Goal: Information Seeking & Learning: Check status

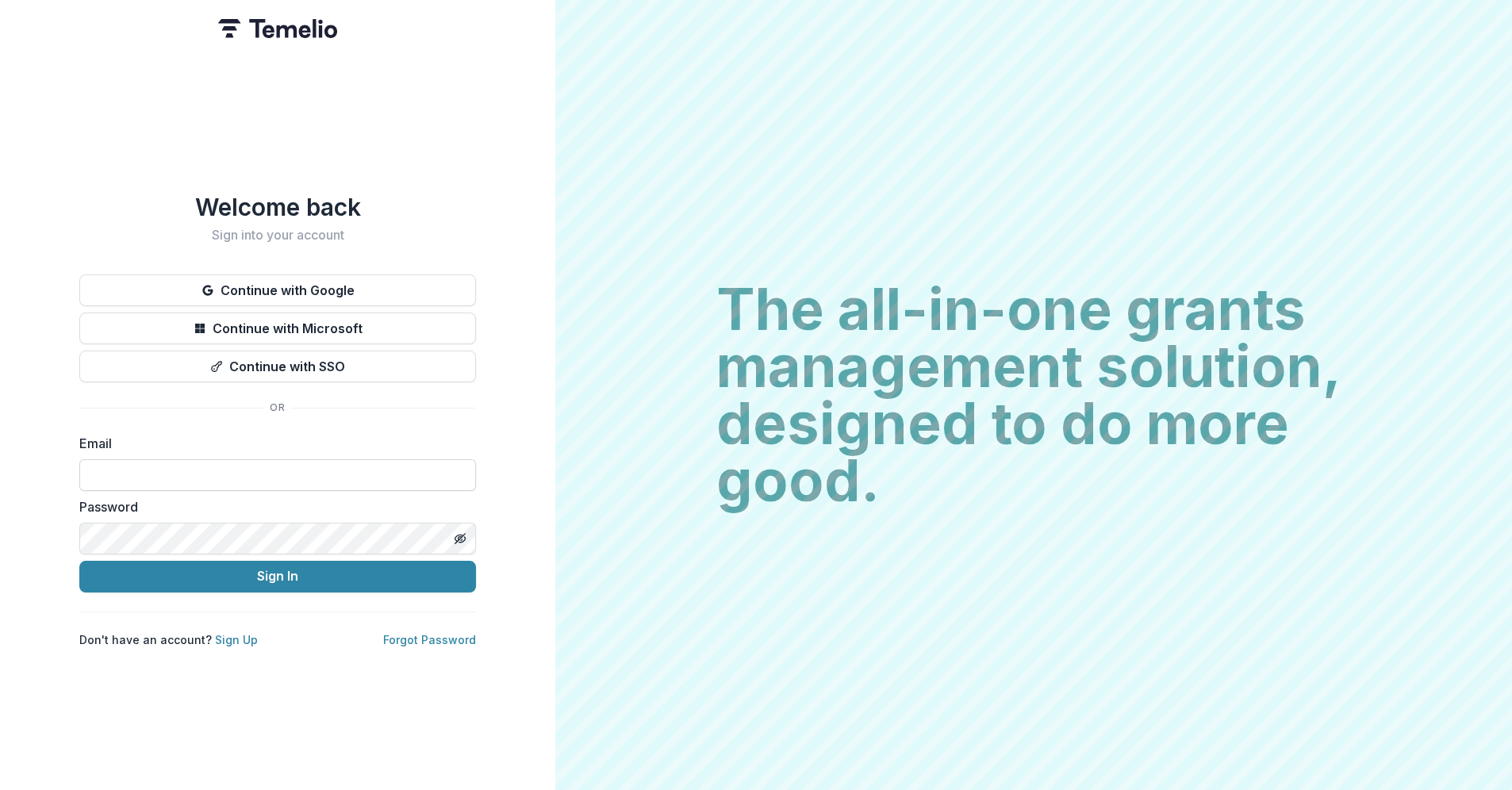
click at [111, 459] on input at bounding box center [278, 475] width 397 height 32
type input "**********"
click at [79, 561] on button "Sign In" at bounding box center [278, 577] width 397 height 32
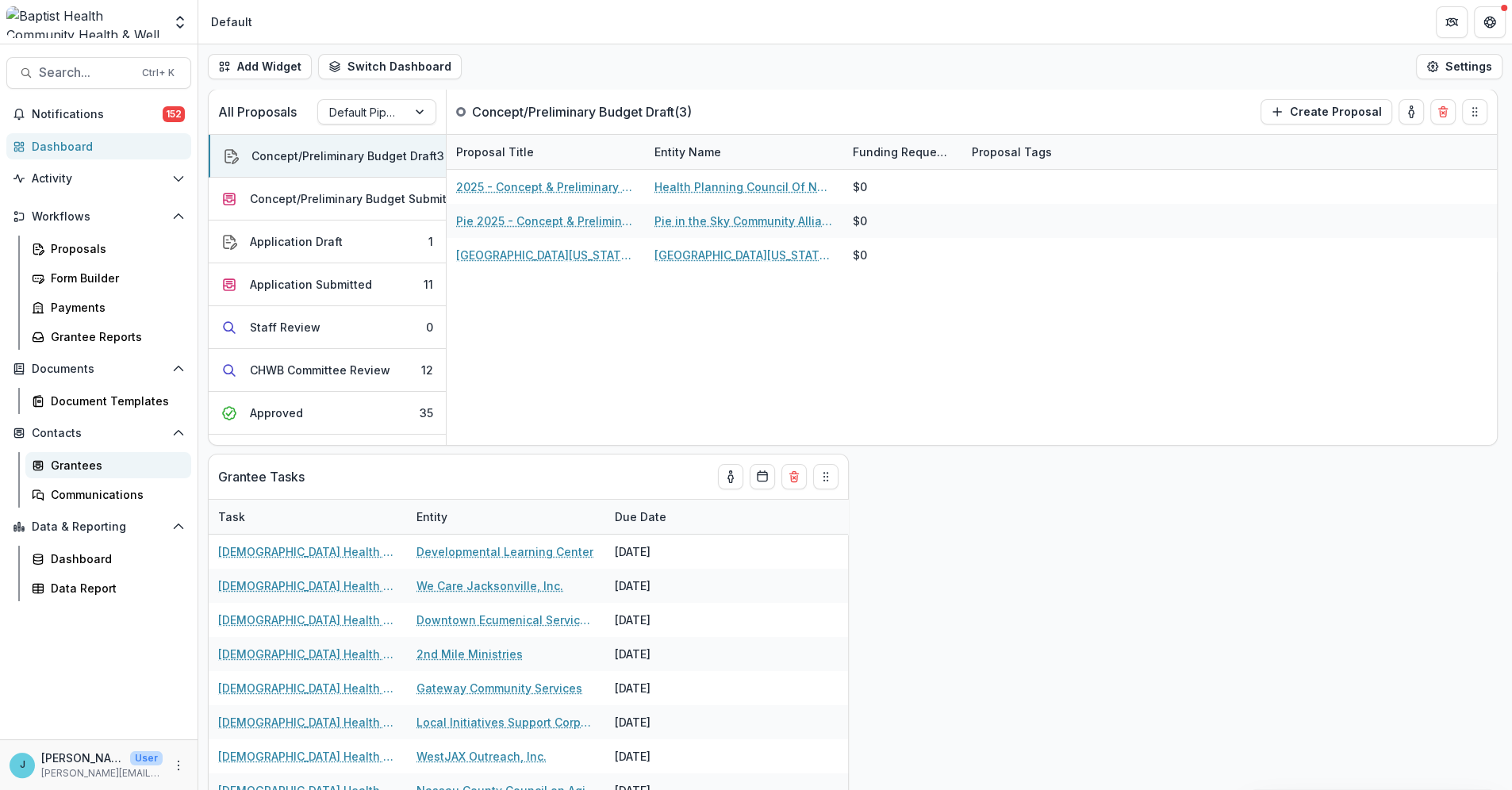
click at [76, 462] on div "Grantees" at bounding box center [114, 466] width 127 height 17
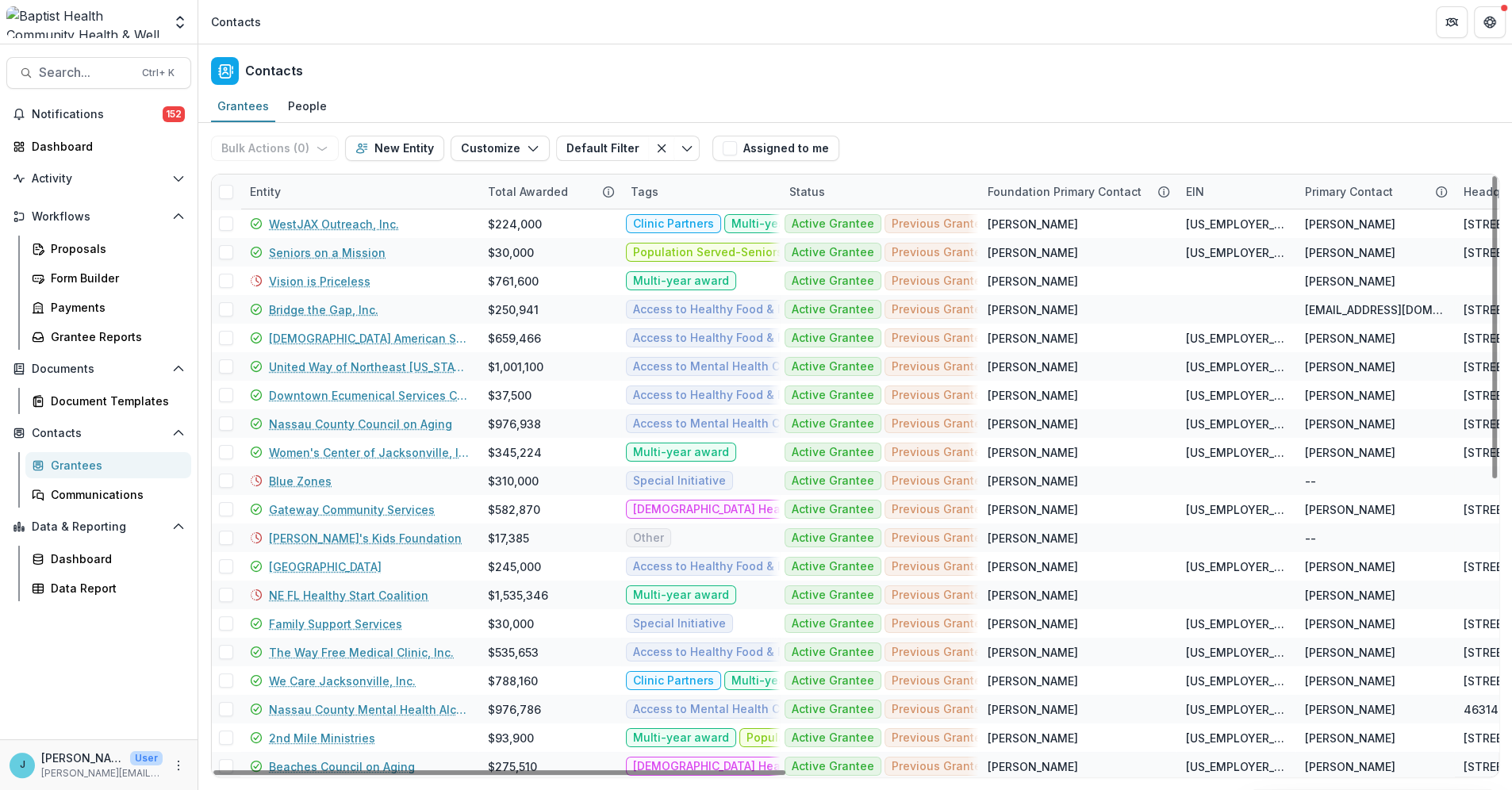
click at [274, 186] on div "Entity" at bounding box center [264, 192] width 50 height 17
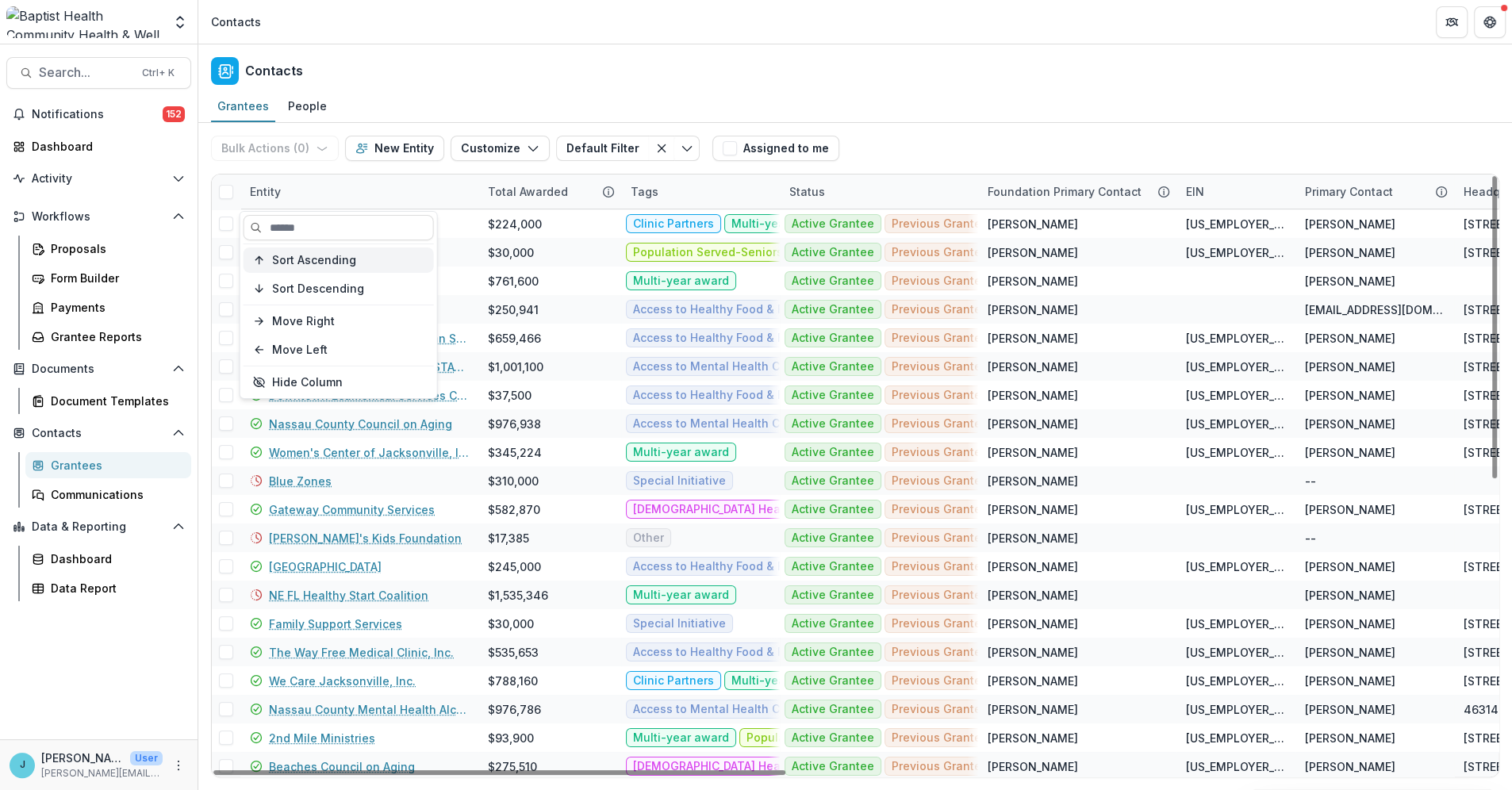
click at [314, 264] on span "Sort Ascending" at bounding box center [314, 260] width 84 height 13
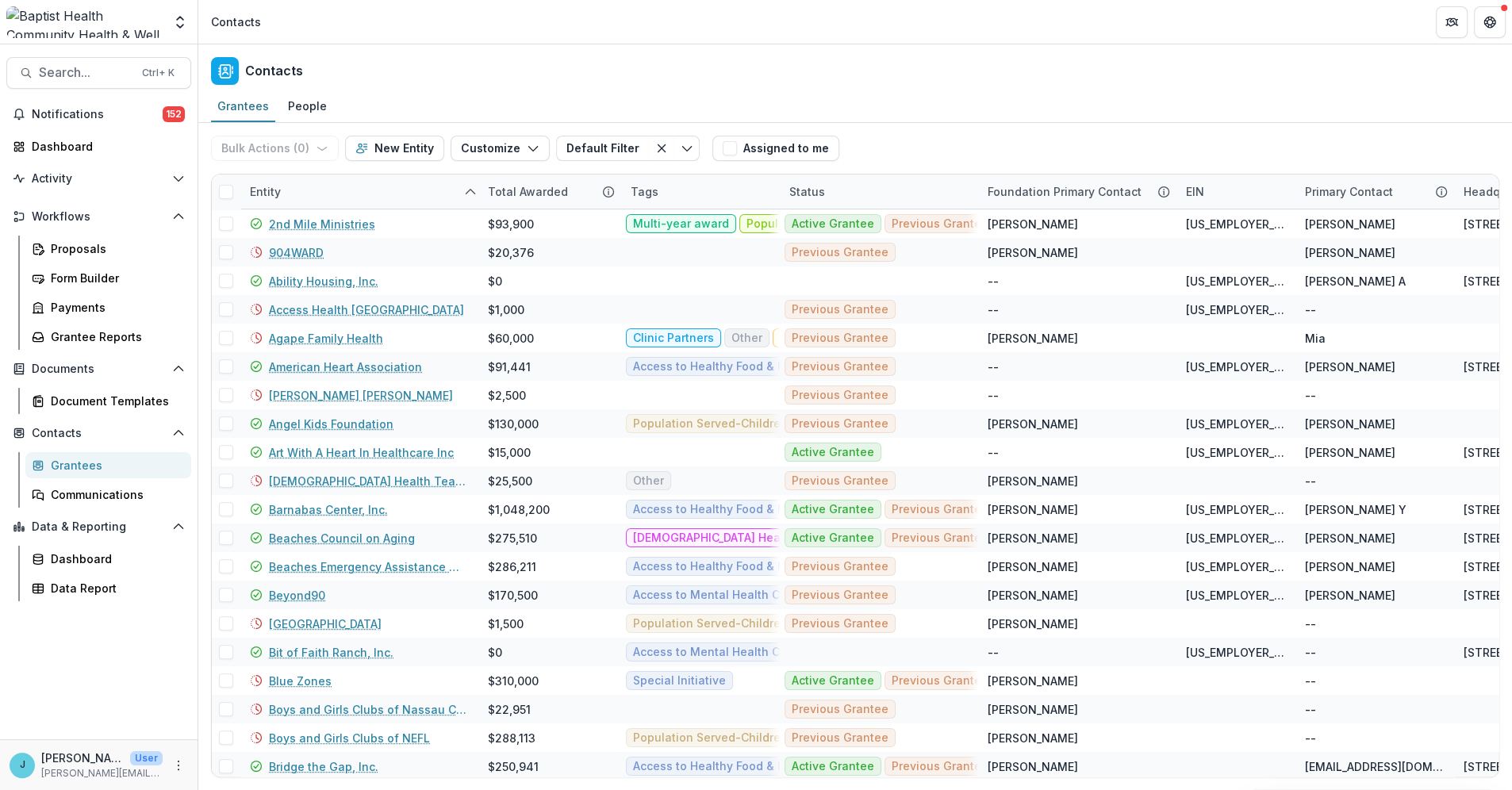
click at [434, 67] on div "Contacts" at bounding box center [855, 68] width 1314 height 47
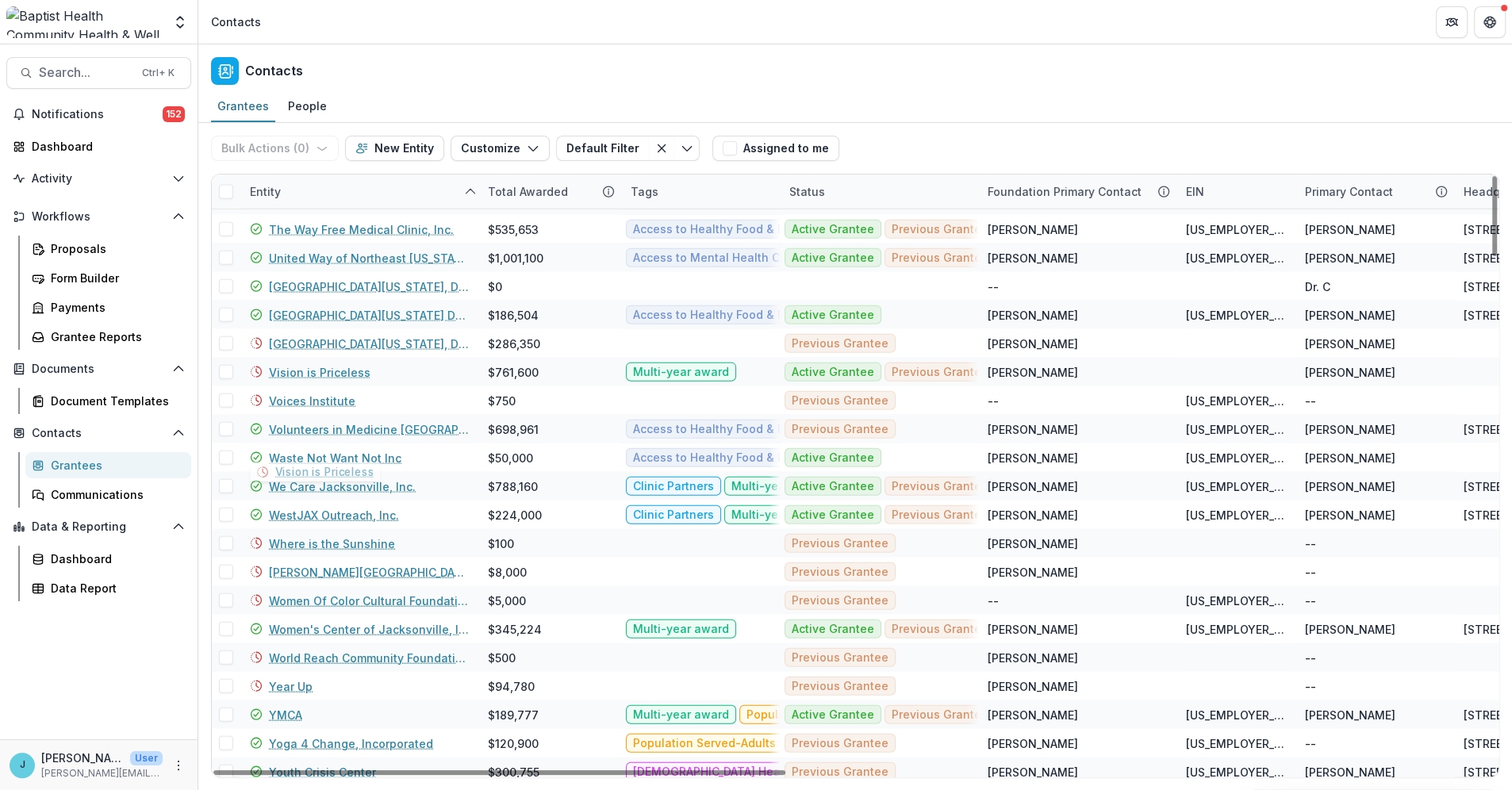
scroll to position [3831, 0]
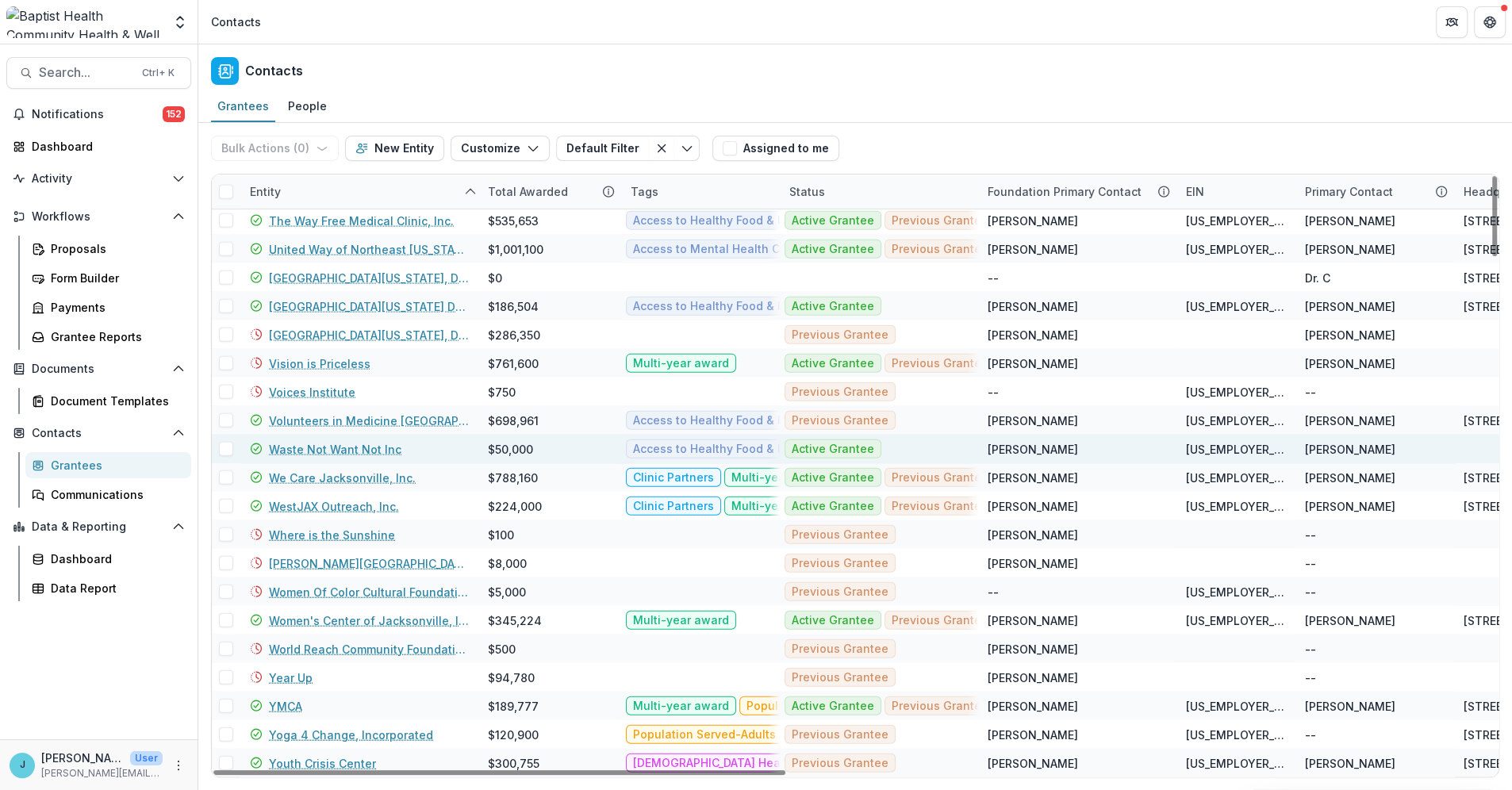
click at [324, 448] on link "Waste Not Want Not Inc" at bounding box center [335, 450] width 132 height 17
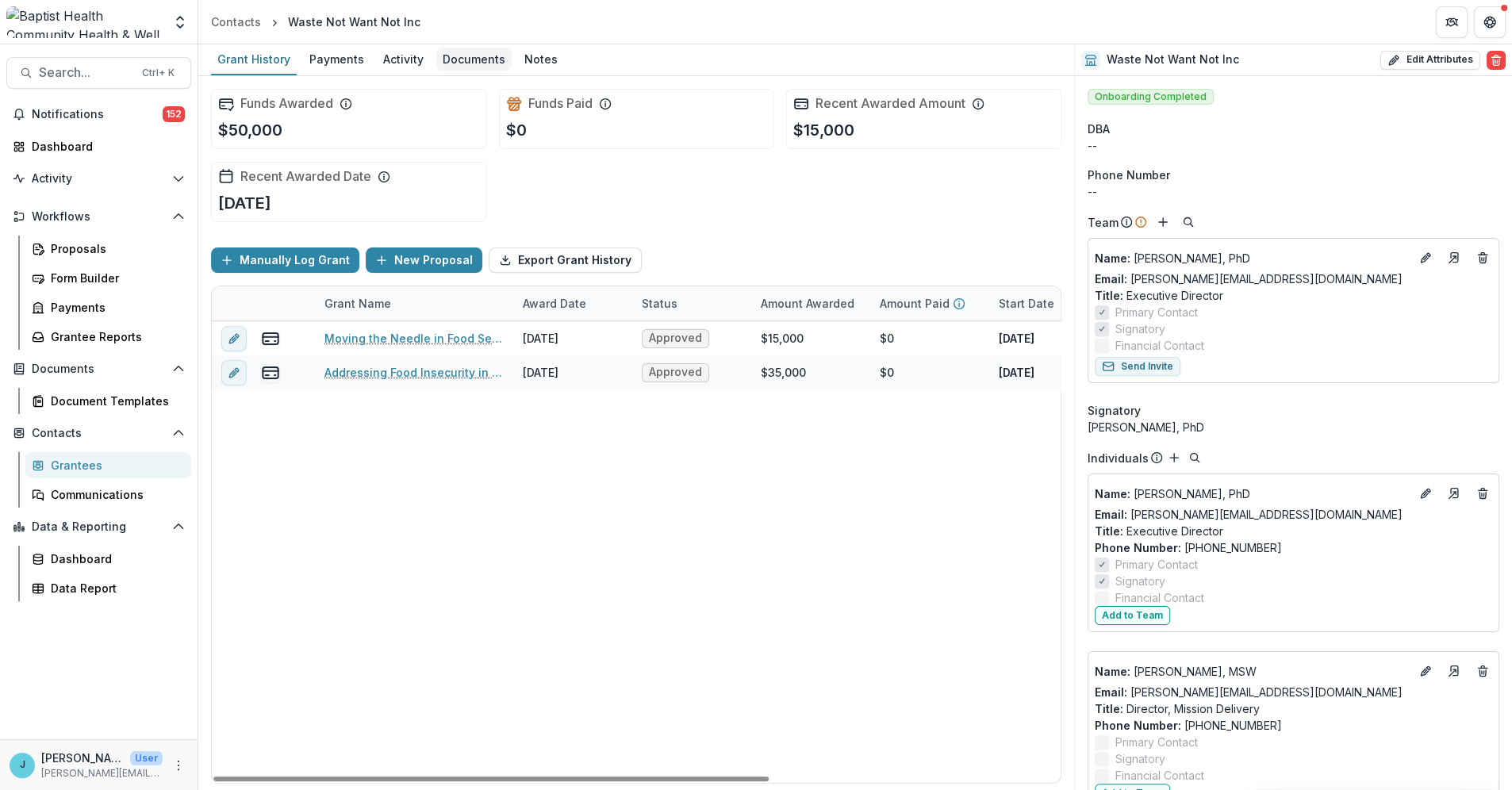
click at [463, 57] on div "Documents" at bounding box center [474, 59] width 76 height 23
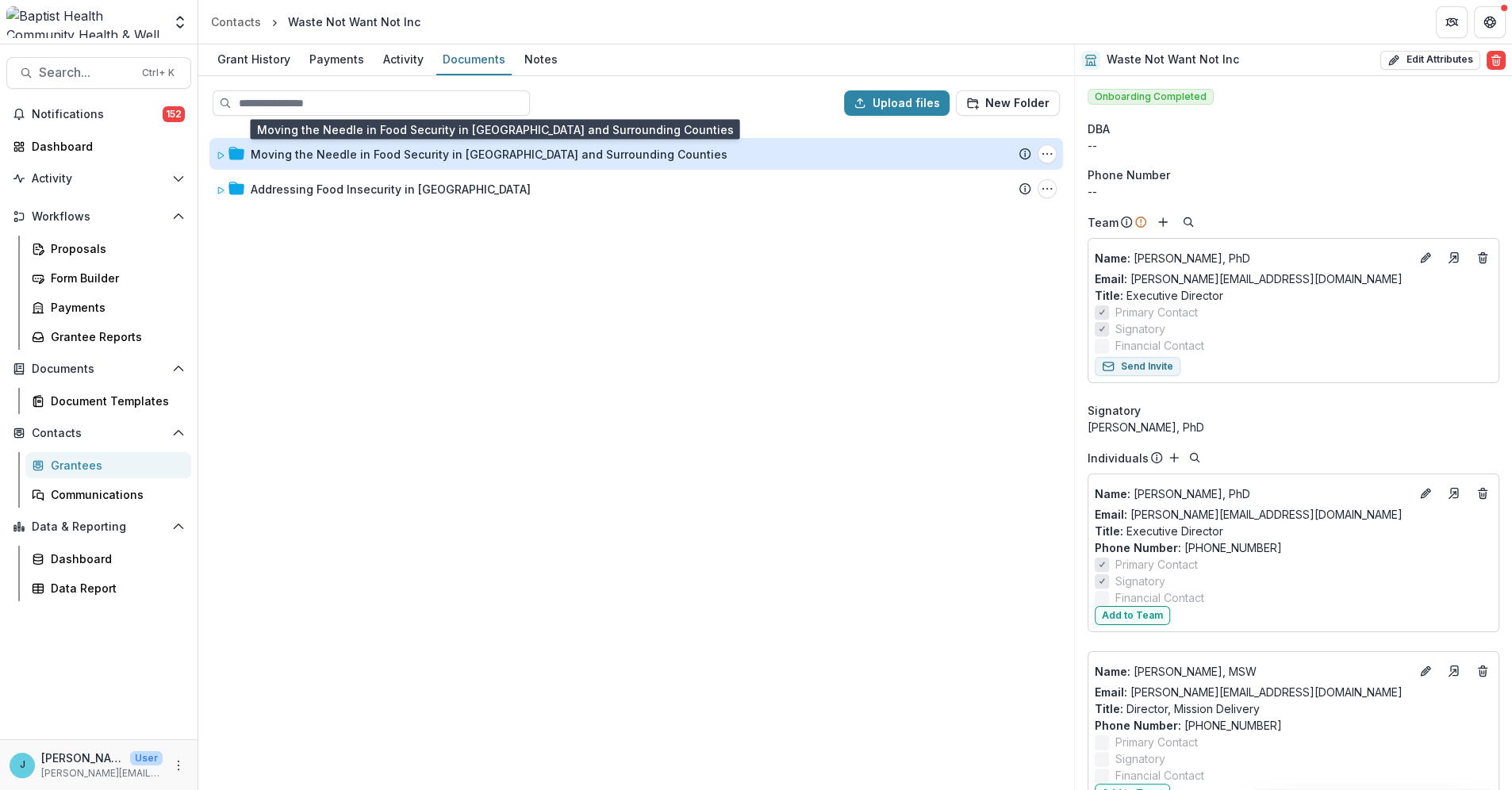
click at [423, 151] on div "Moving the Needle in Food Security in [GEOGRAPHIC_DATA] and Surrounding Counties" at bounding box center [488, 155] width 477 height 17
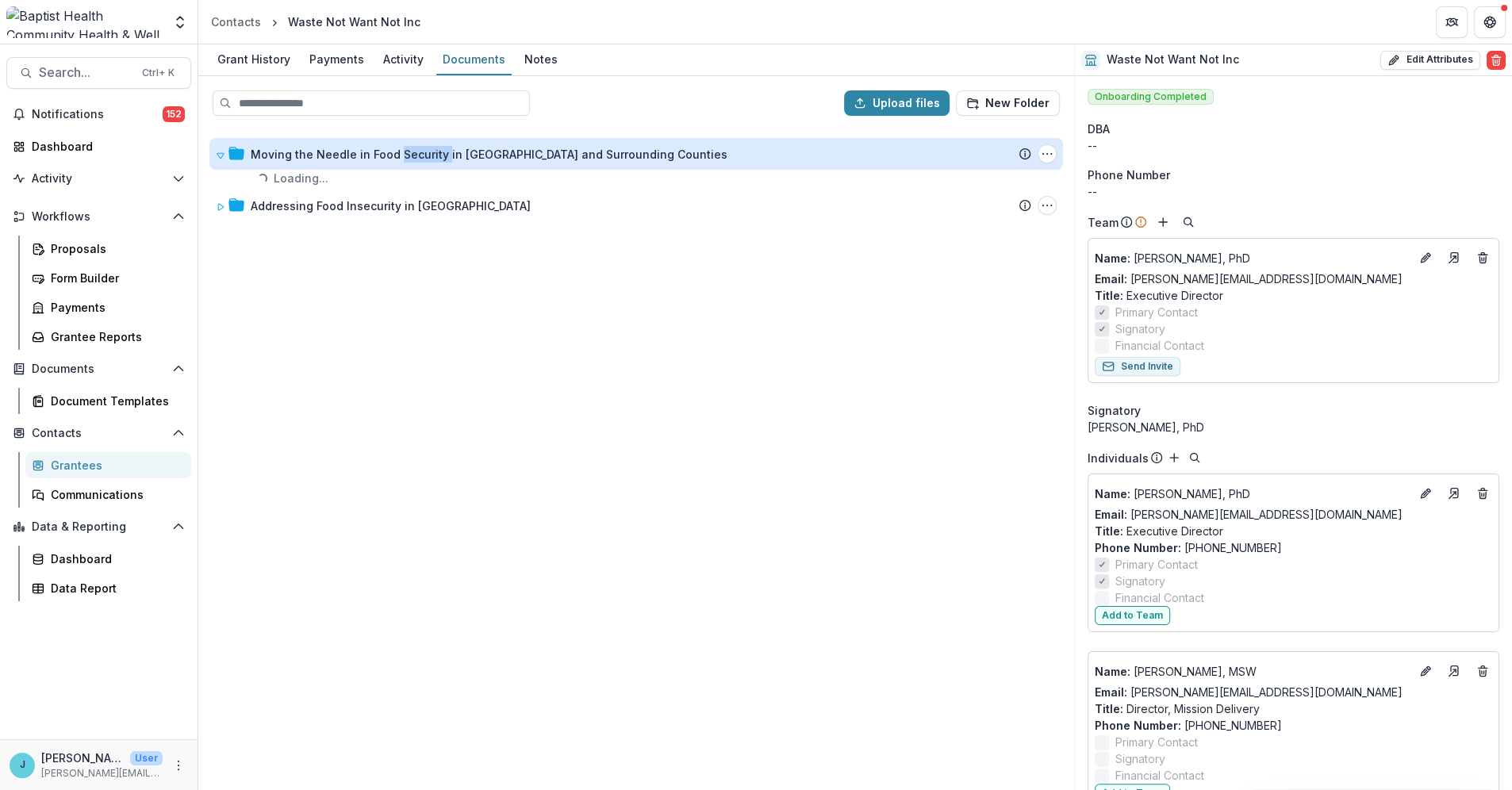
click at [423, 151] on div "Moving the Needle in Food Security in [GEOGRAPHIC_DATA] and Surrounding Counties" at bounding box center [488, 155] width 477 height 17
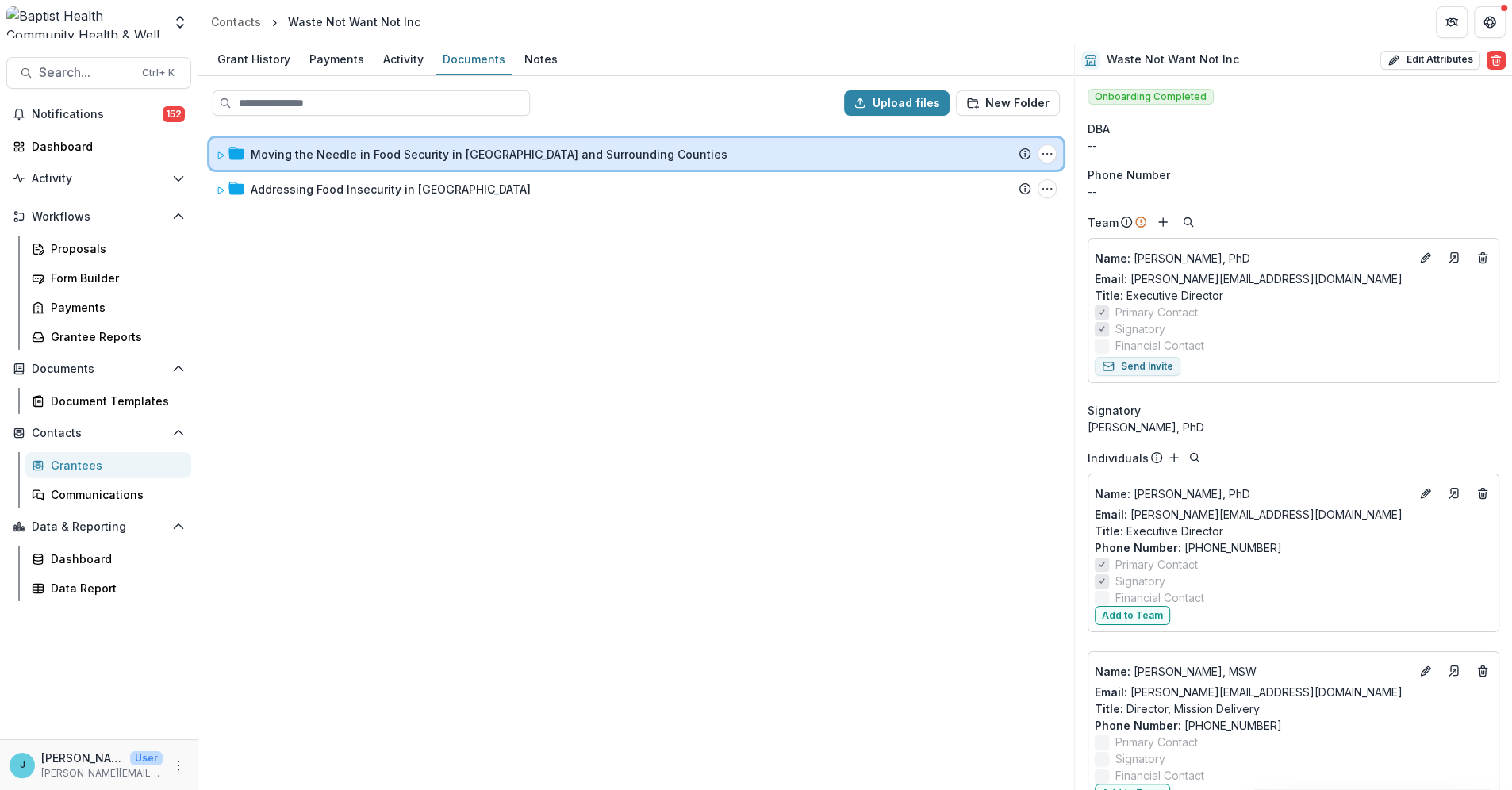
click at [220, 146] on span at bounding box center [220, 155] width 9 height 17
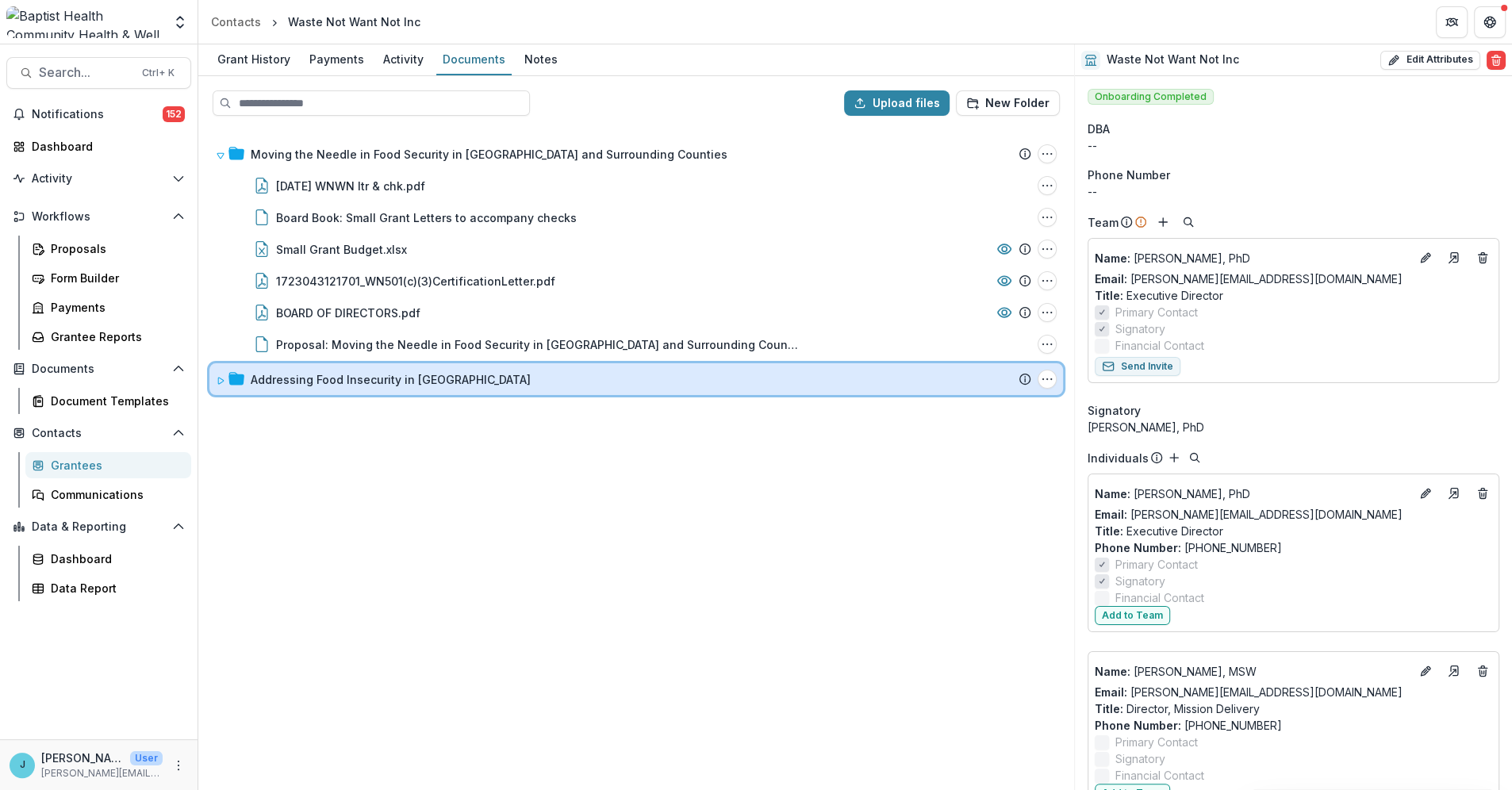
click at [220, 376] on icon at bounding box center [220, 381] width 9 height 9
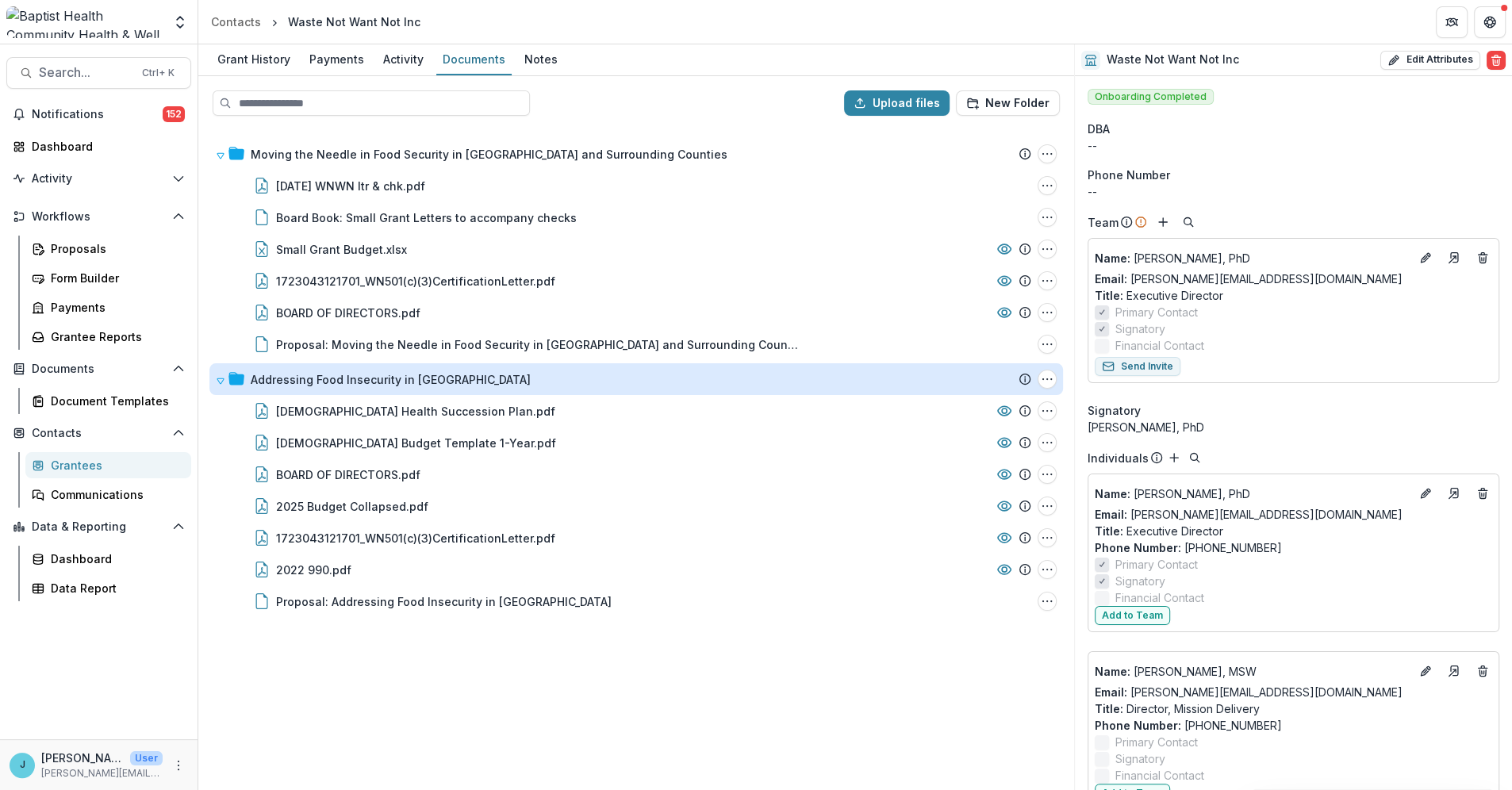
drag, startPoint x: 330, startPoint y: 662, endPoint x: 278, endPoint y: 647, distance: 54.1
click at [278, 647] on div "Moving the Needle in Food Security in [PERSON_NAME] and Surrounding Counties Su…" at bounding box center [637, 458] width 873 height 661
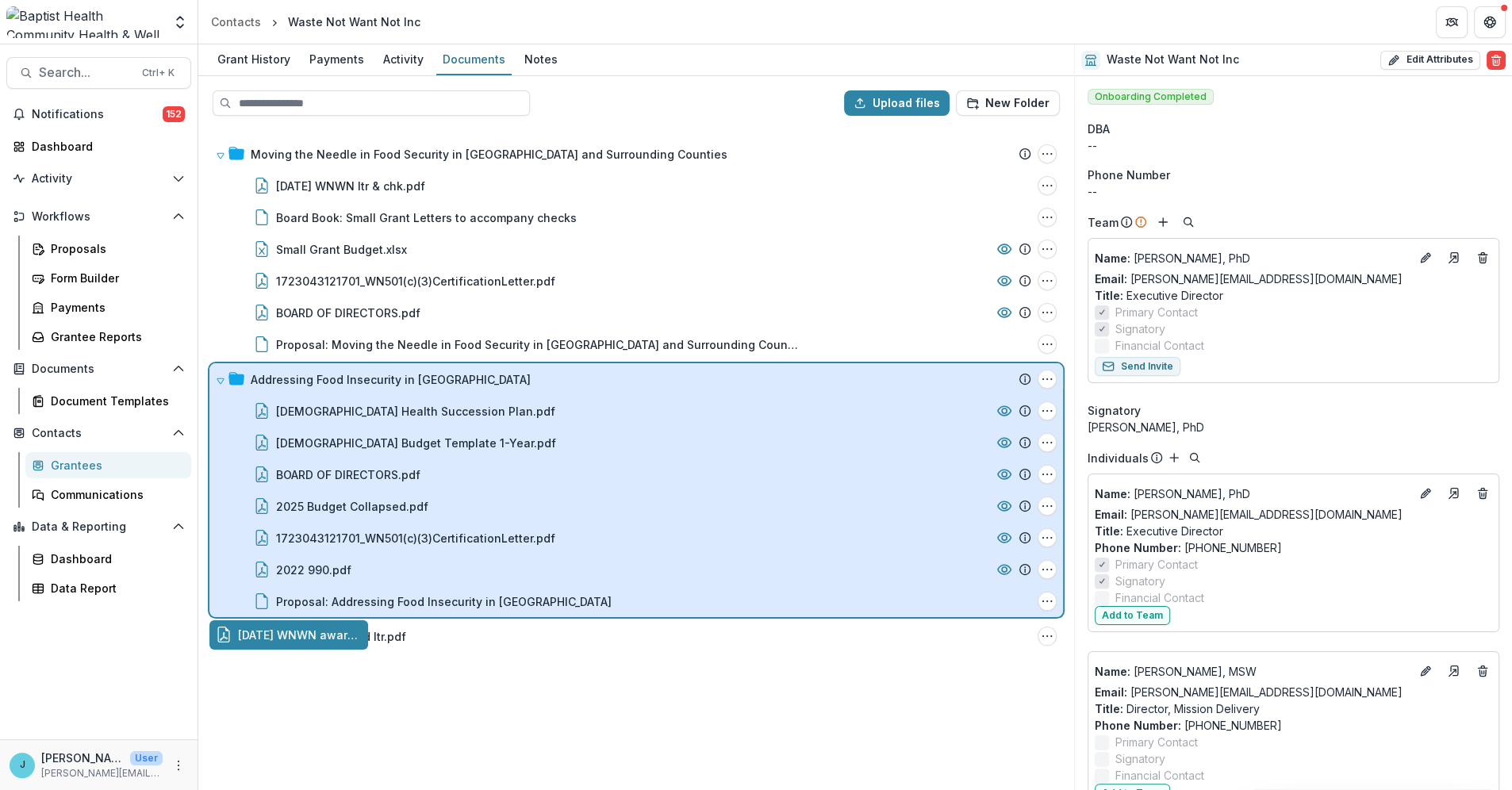
drag, startPoint x: 245, startPoint y: 640, endPoint x: 337, endPoint y: 378, distance: 277.7
click at [337, 378] on div "Upload files New Folder Moving the Needle in Food Security in [GEOGRAPHIC_DATA]…" at bounding box center [636, 434] width 875 height 714
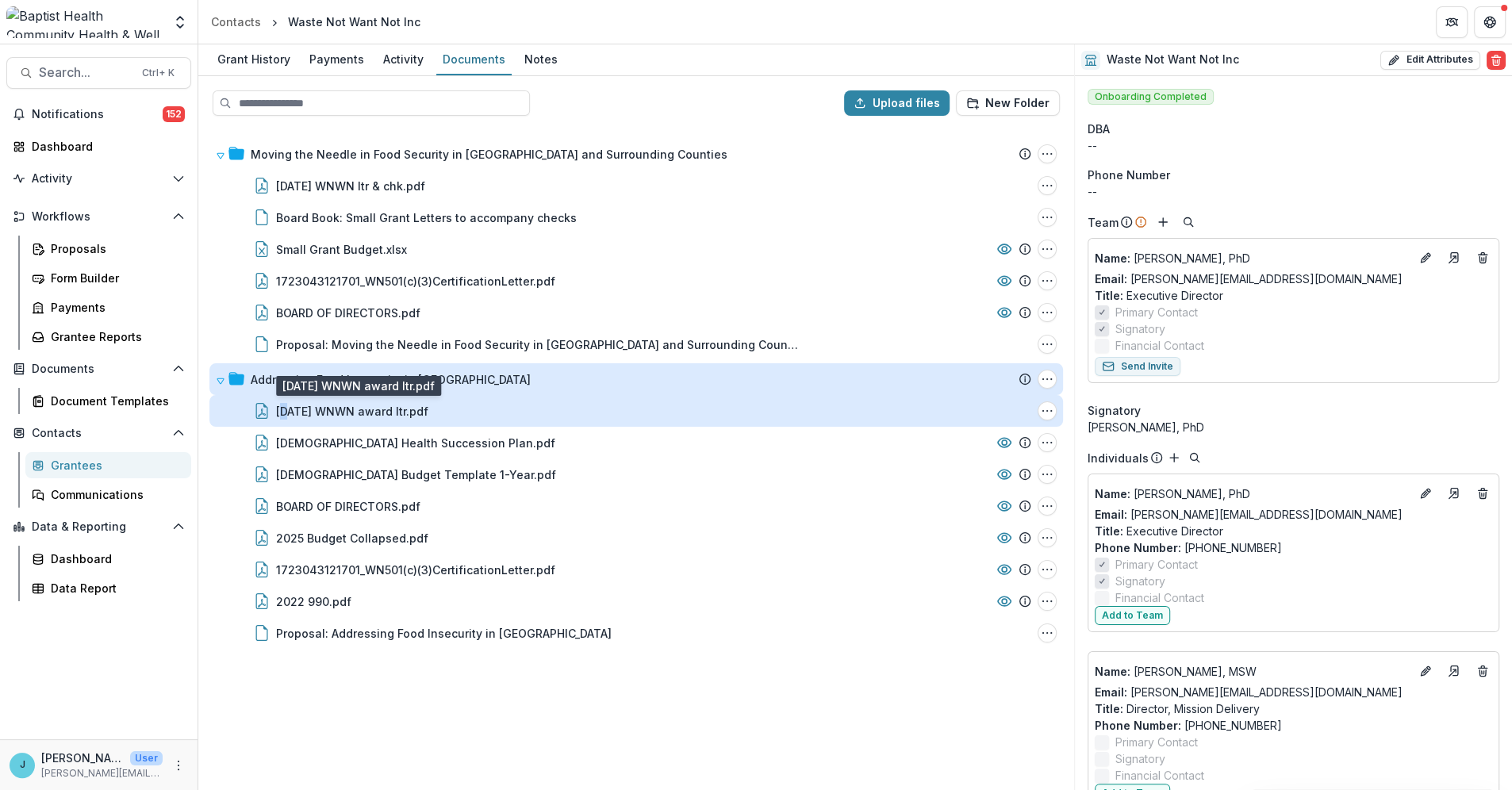
drag, startPoint x: 313, startPoint y: 408, endPoint x: 286, endPoint y: 404, distance: 27.3
click at [286, 404] on div "[DATE] WNWN award ltr.pdf" at bounding box center [351, 412] width 152 height 17
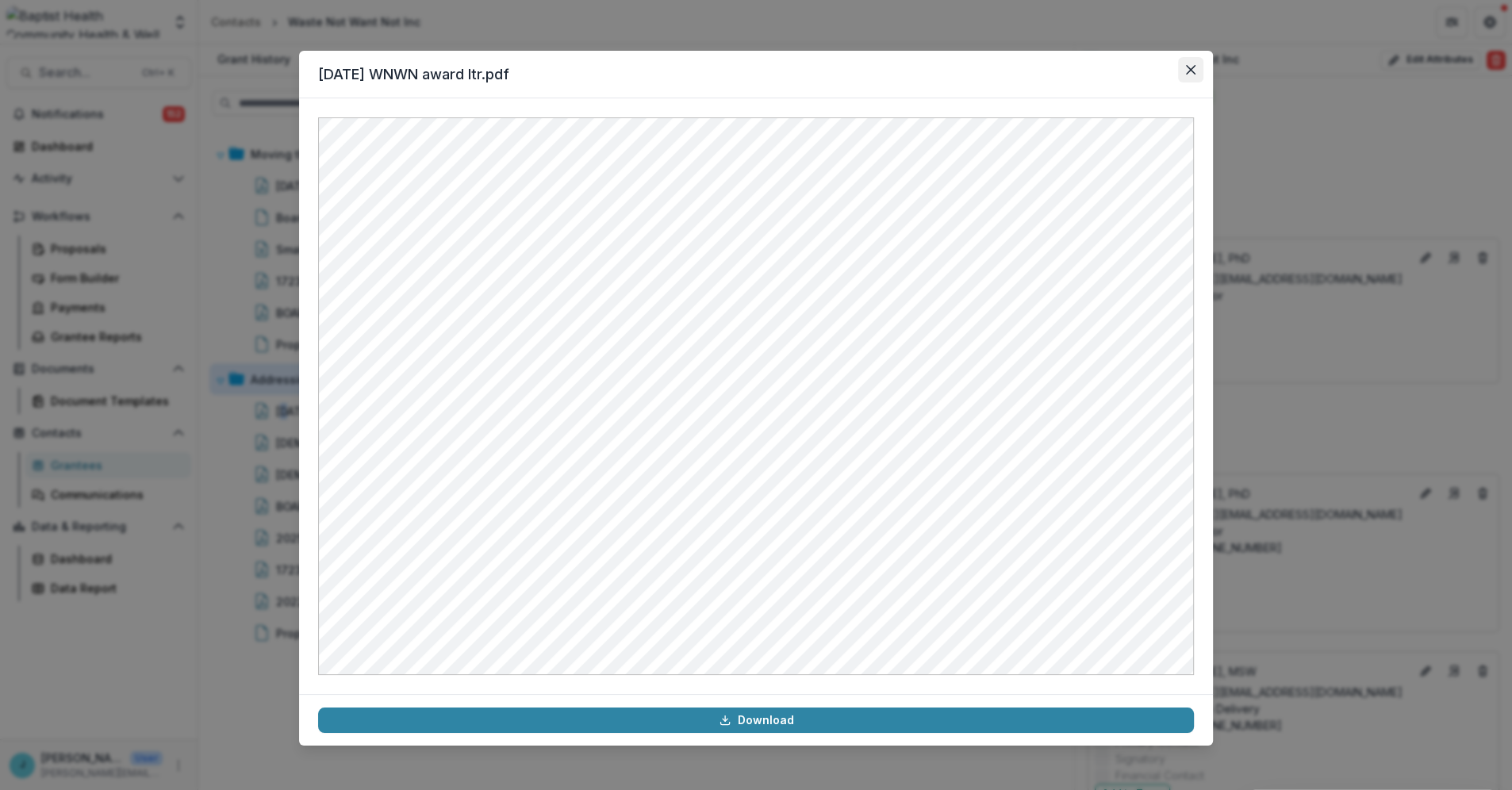
click at [1193, 66] on icon "Close" at bounding box center [1190, 70] width 9 height 9
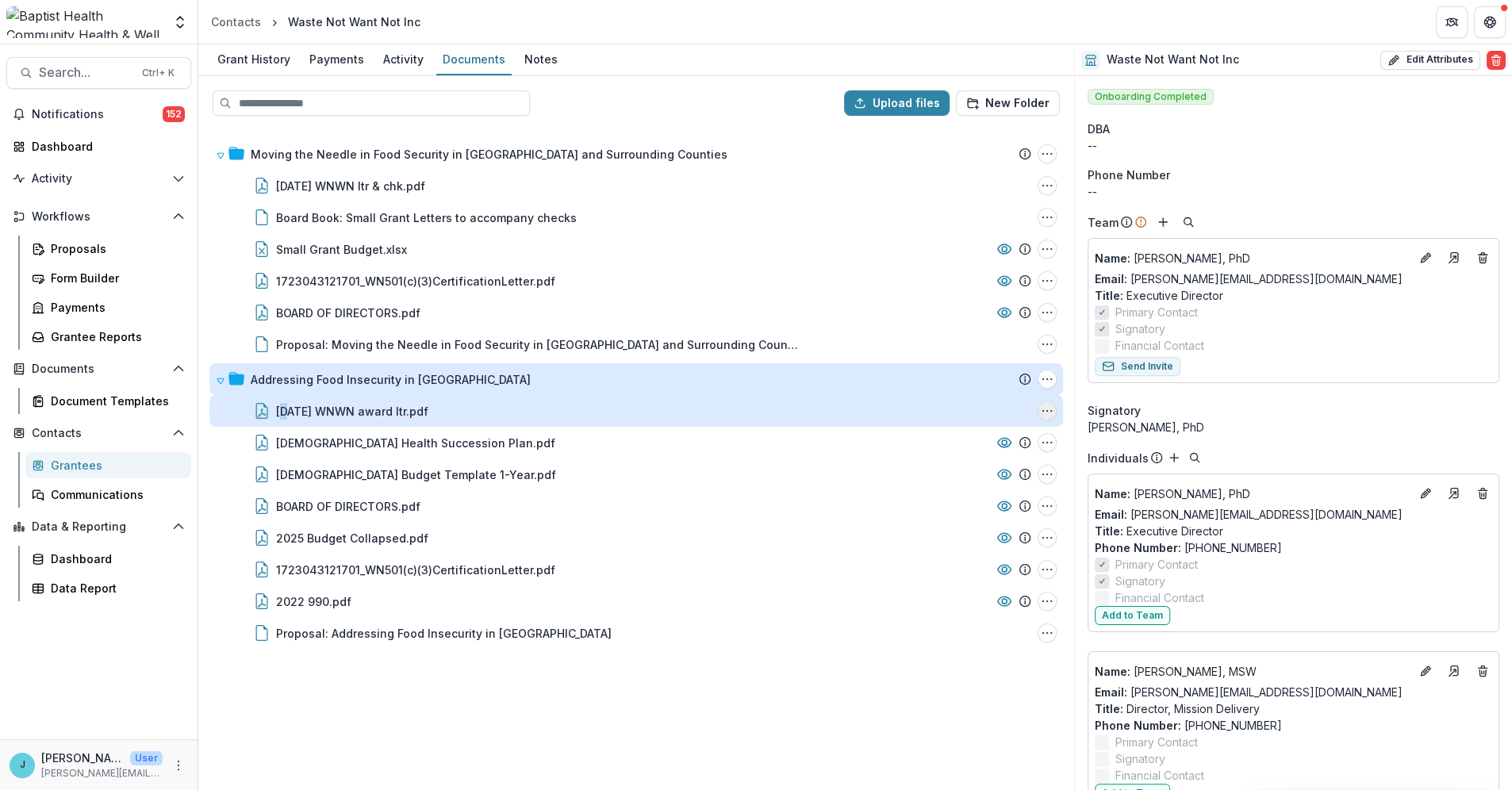
click at [1045, 410] on icon "07.24.25 WNWN award ltr.pdf Options" at bounding box center [1046, 410] width 12 height 12
click at [939, 493] on button "Rename" at bounding box center [968, 494] width 170 height 26
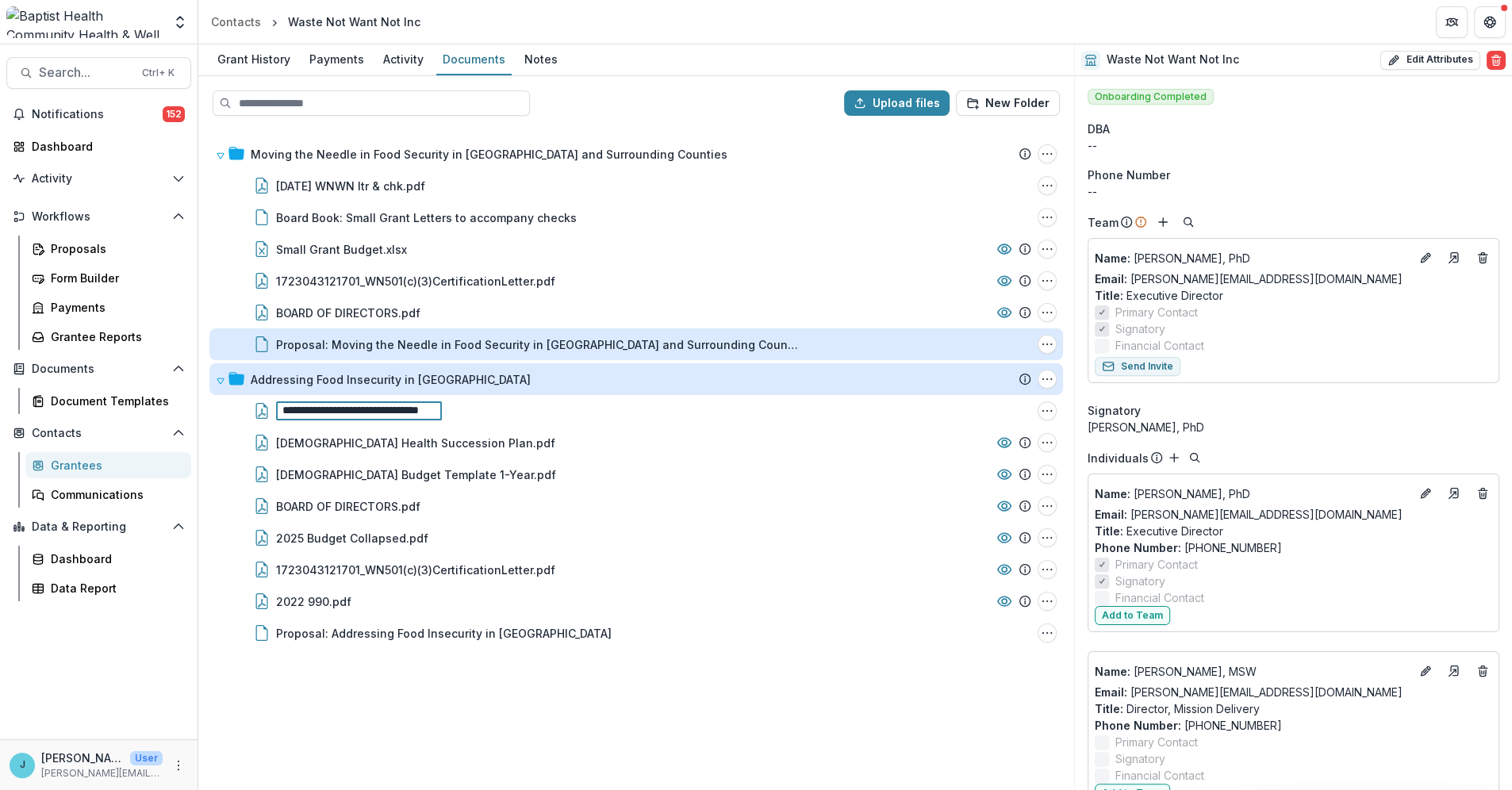
scroll to position [0, 44]
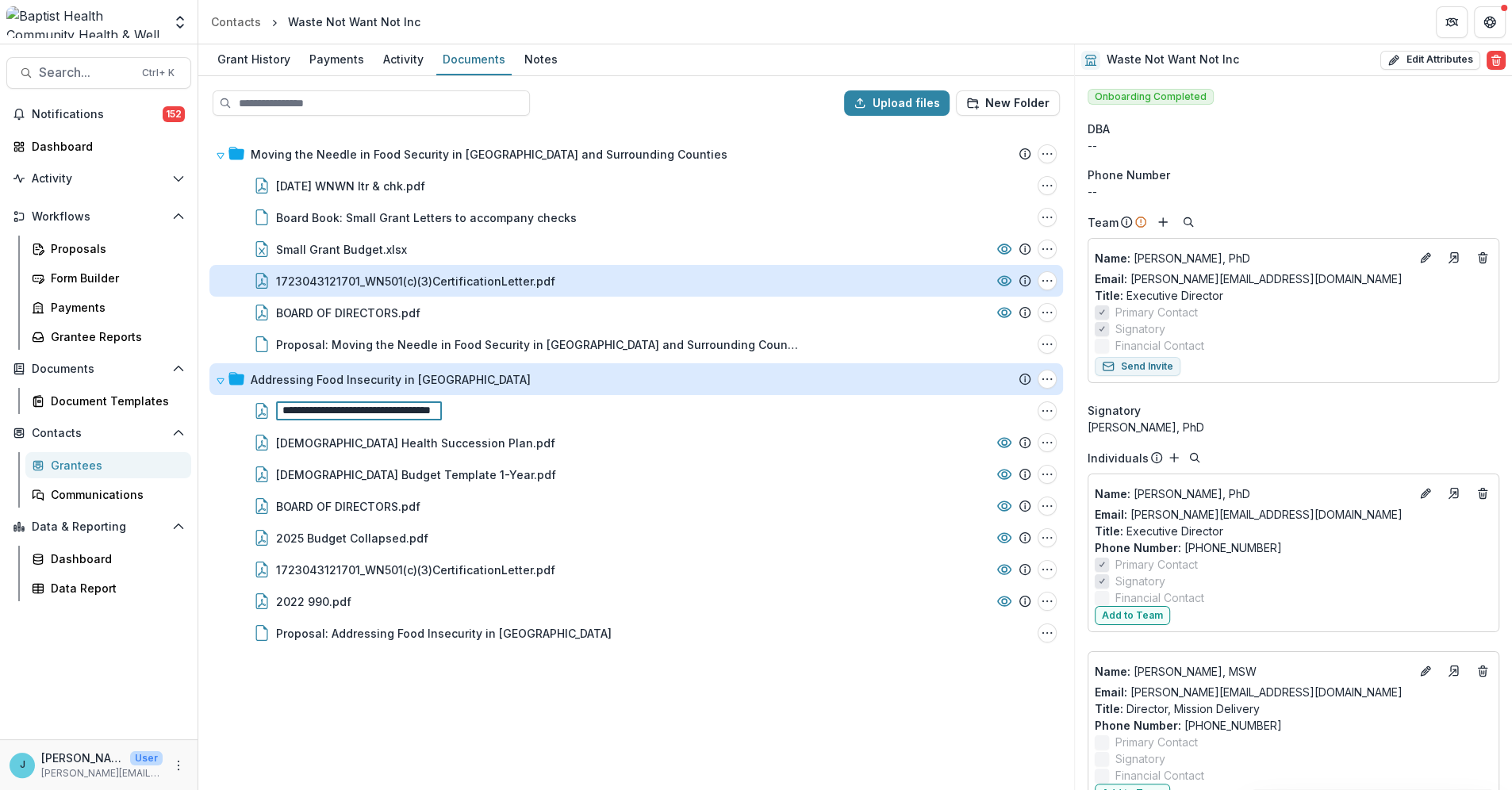
type input "**********"
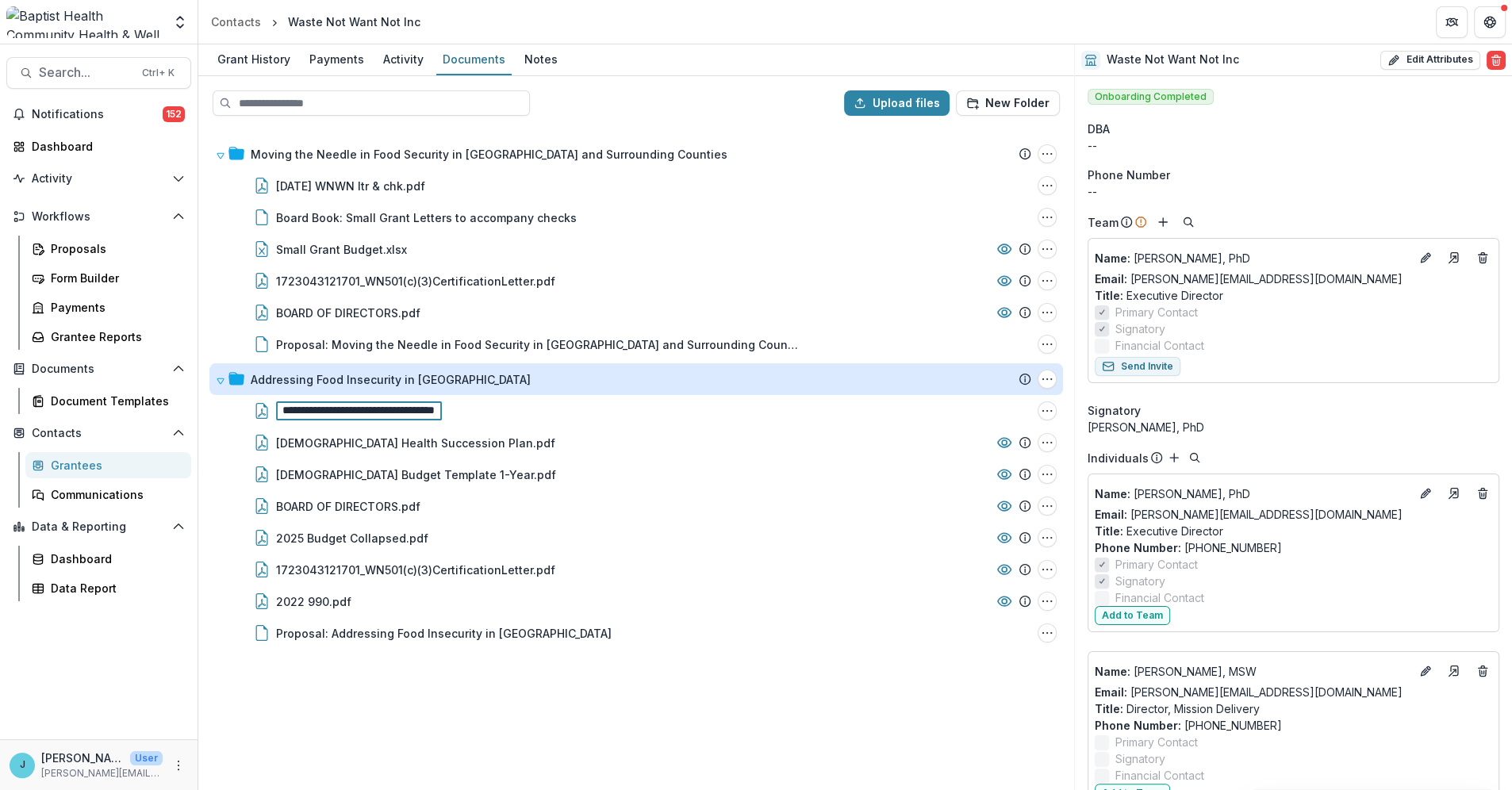
click at [626, 707] on div "**********" at bounding box center [637, 458] width 873 height 661
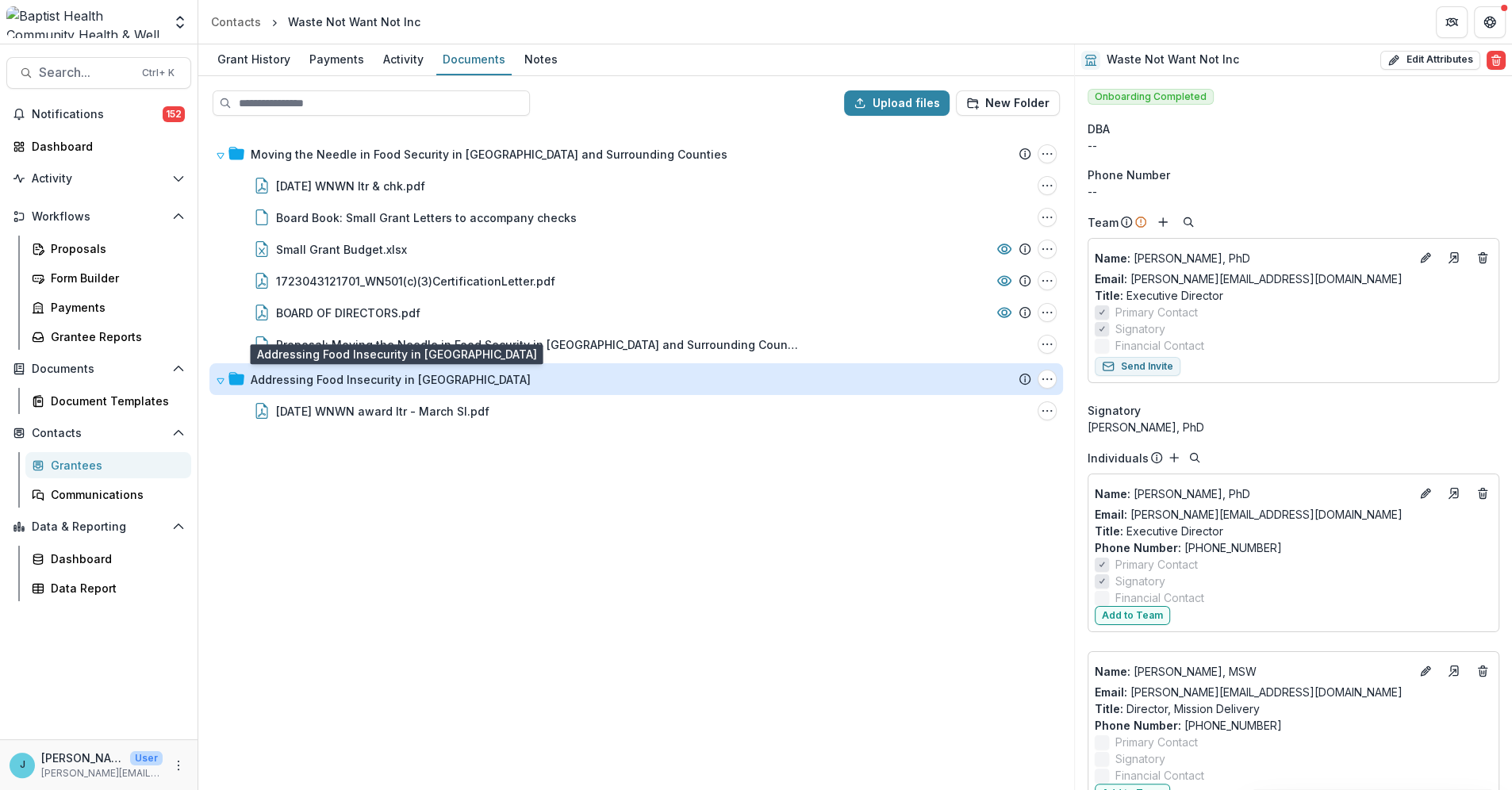
click at [290, 380] on div "Addressing Food Insecurity in [GEOGRAPHIC_DATA]" at bounding box center [390, 380] width 280 height 17
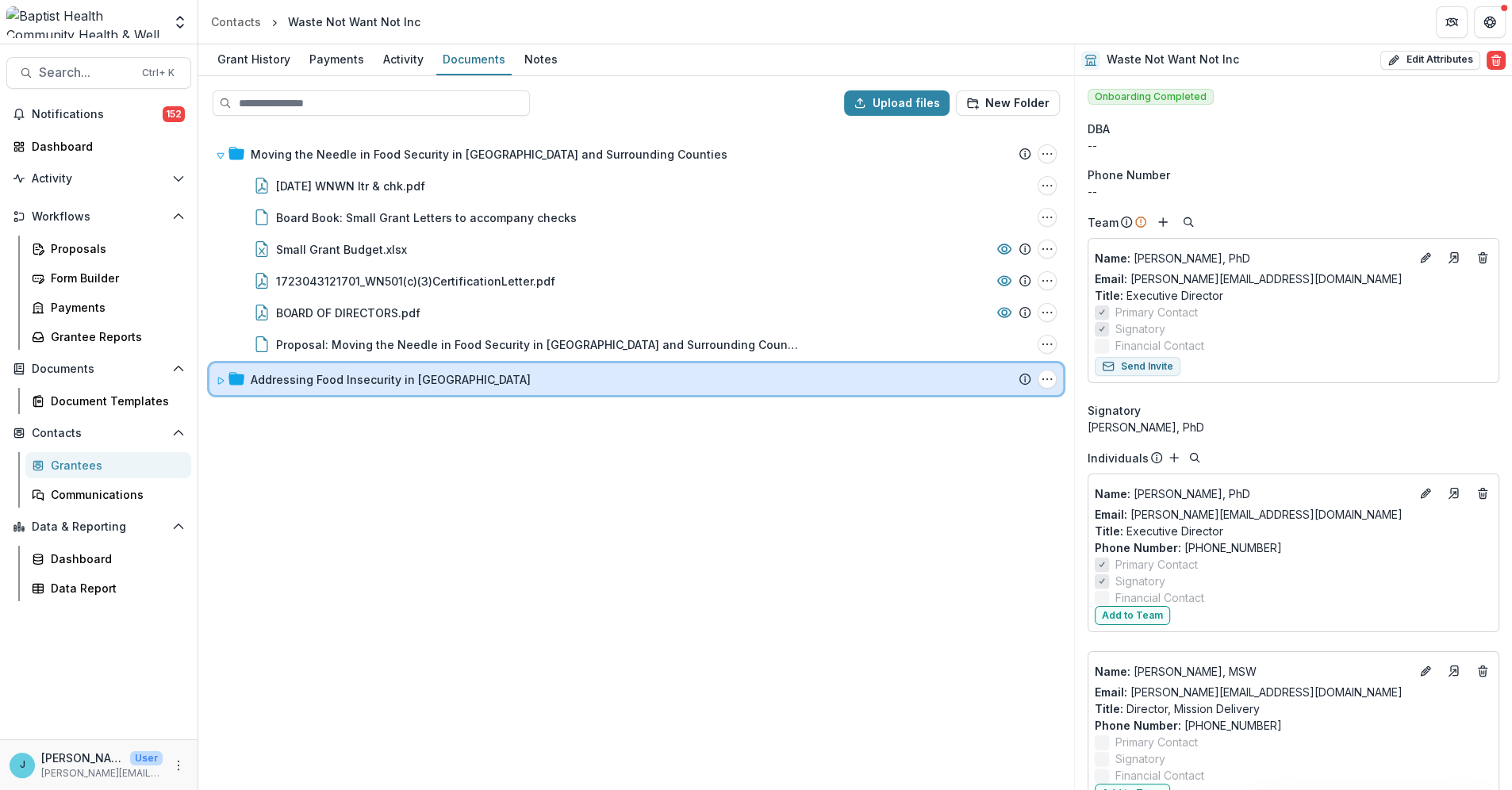
click at [215, 374] on span at bounding box center [220, 380] width 9 height 17
click at [215, 377] on icon at bounding box center [220, 381] width 9 height 9
click at [220, 382] on icon at bounding box center [220, 381] width 9 height 9
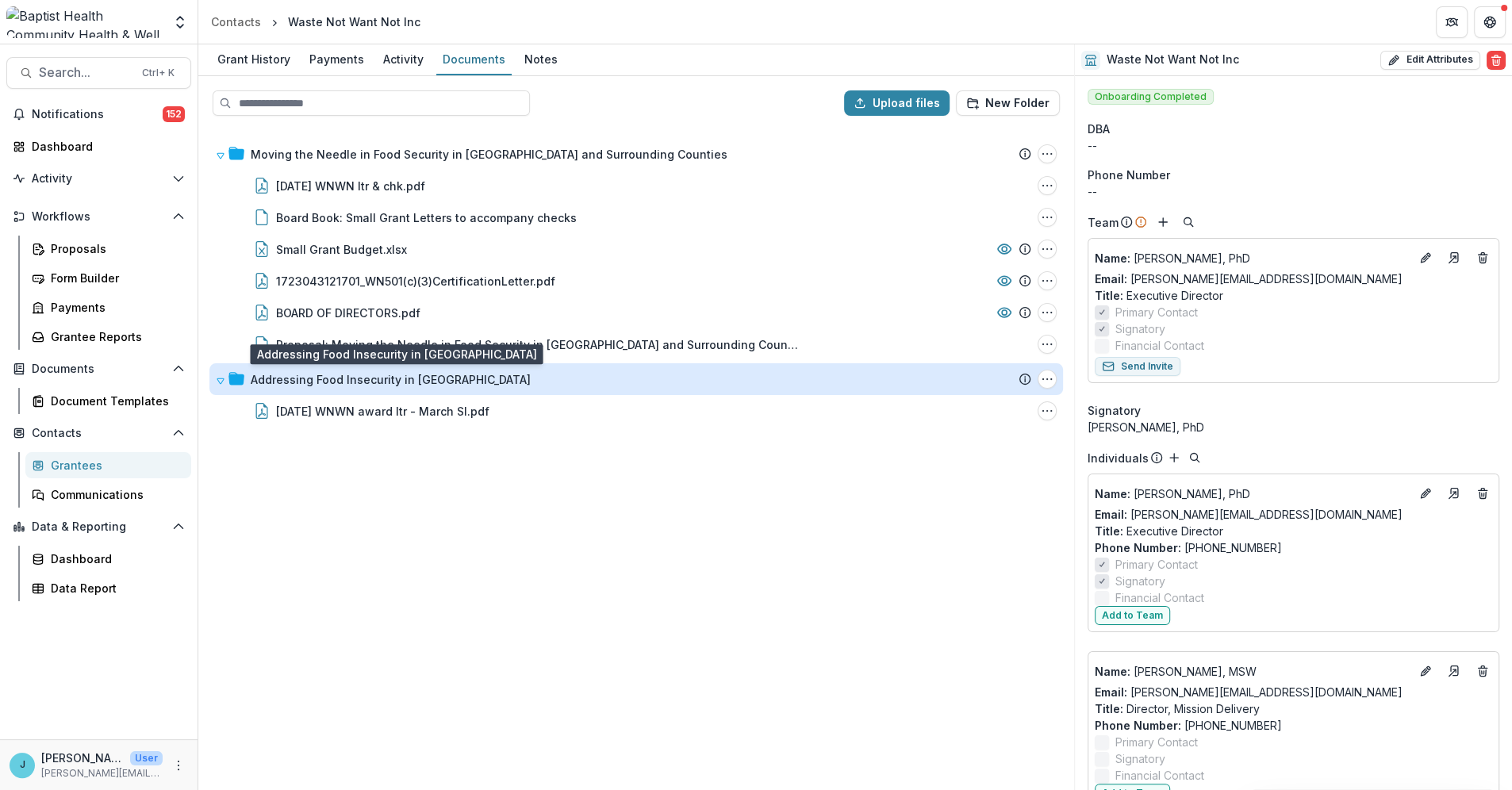
click at [427, 375] on div "Addressing Food Insecurity in [GEOGRAPHIC_DATA]" at bounding box center [390, 380] width 280 height 17
click at [315, 377] on div "Addressing Food Insecurity in [GEOGRAPHIC_DATA]" at bounding box center [390, 380] width 280 height 17
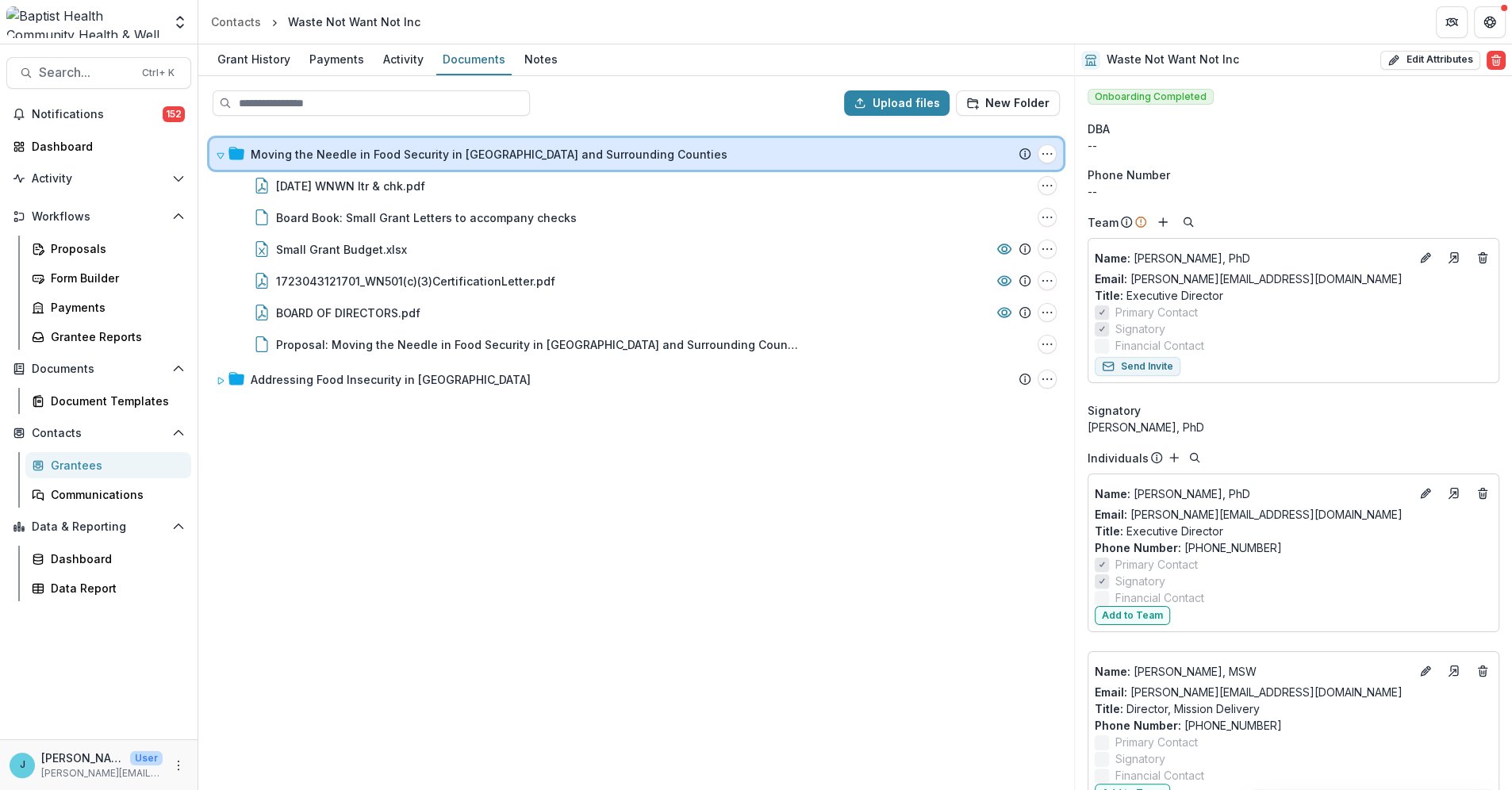
click at [216, 156] on icon at bounding box center [220, 156] width 9 height 9
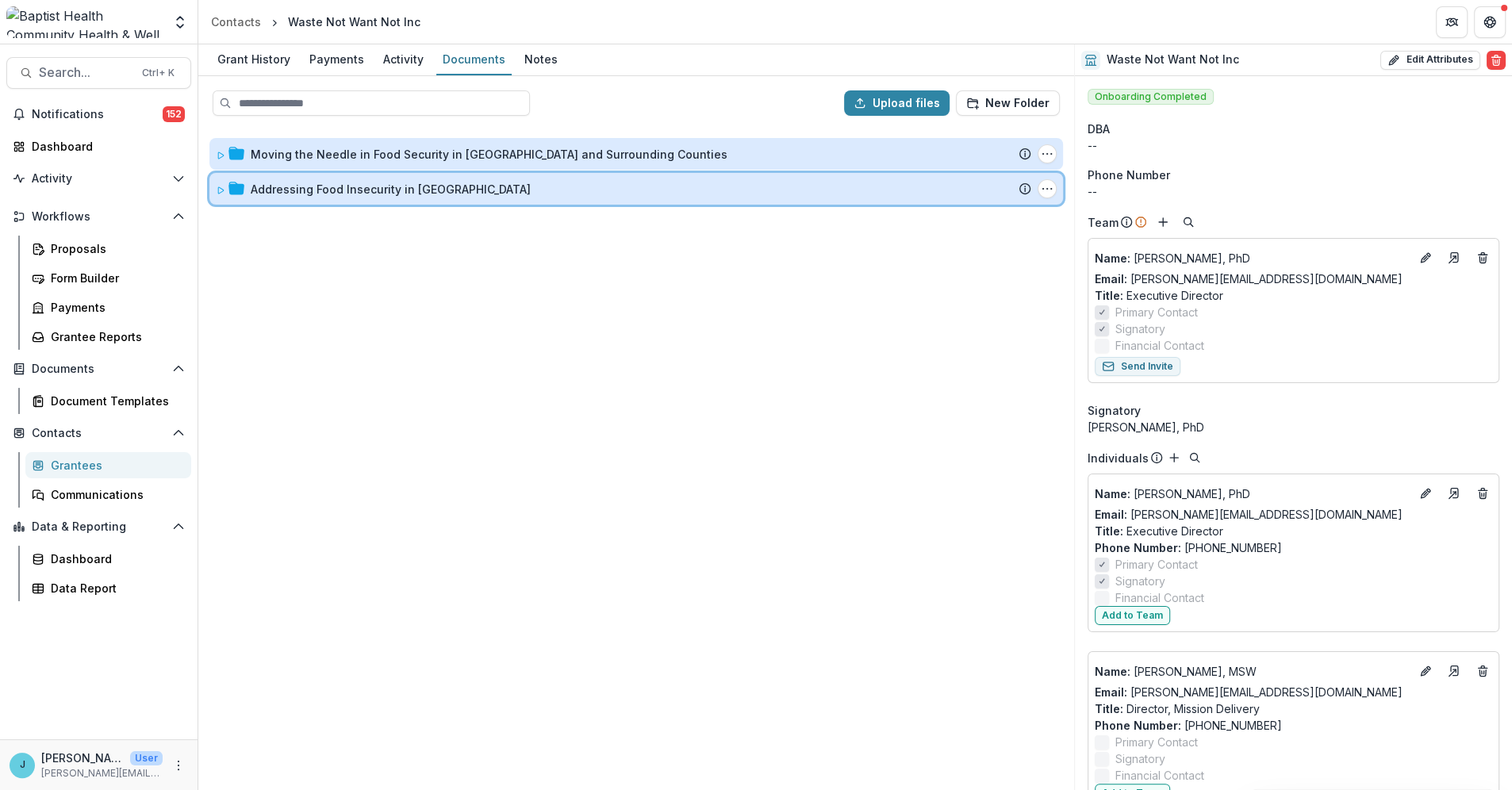
click at [223, 181] on span at bounding box center [220, 189] width 9 height 17
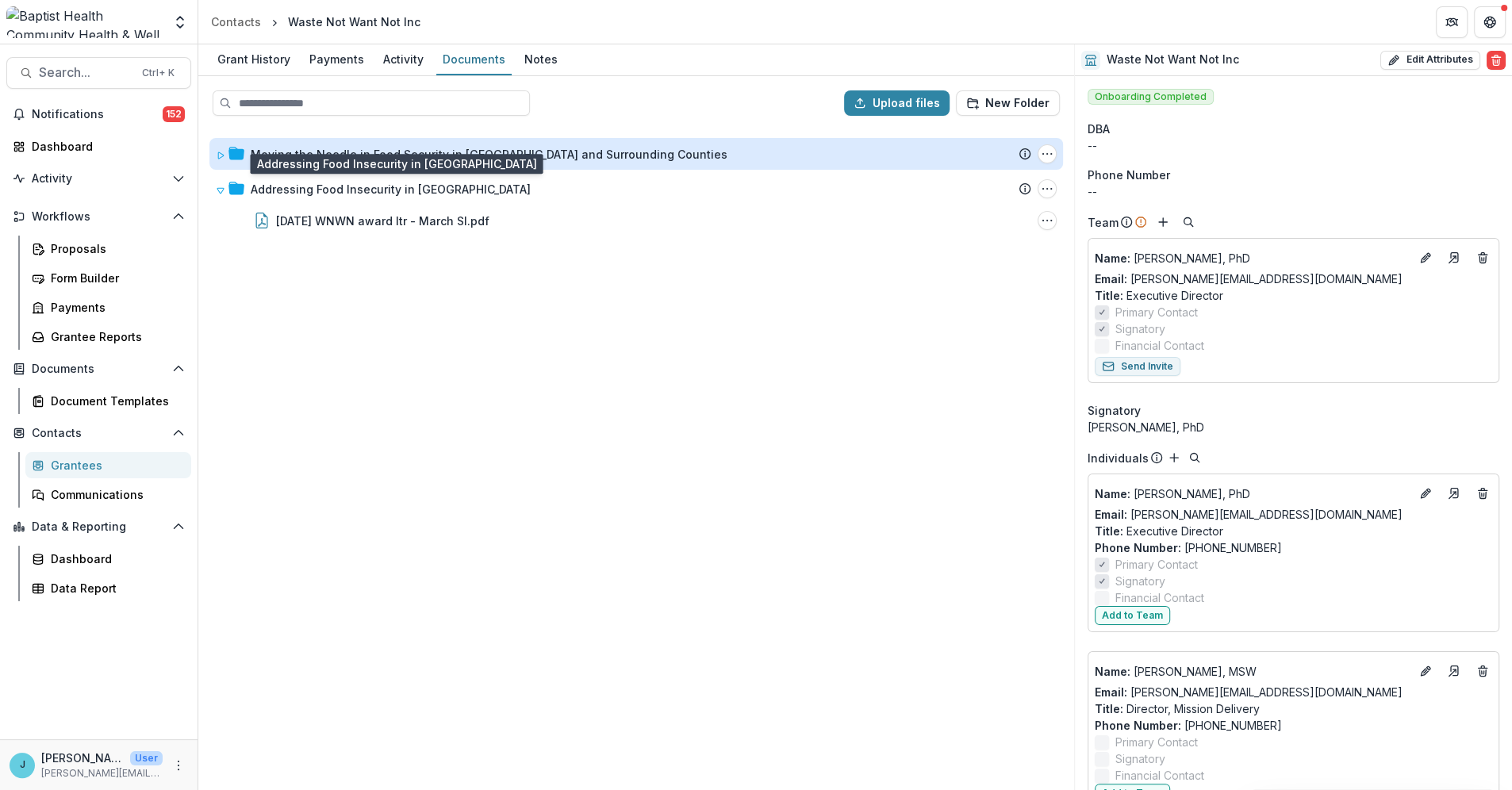
click at [313, 183] on div "Addressing Food Insecurity in [GEOGRAPHIC_DATA]" at bounding box center [390, 189] width 280 height 17
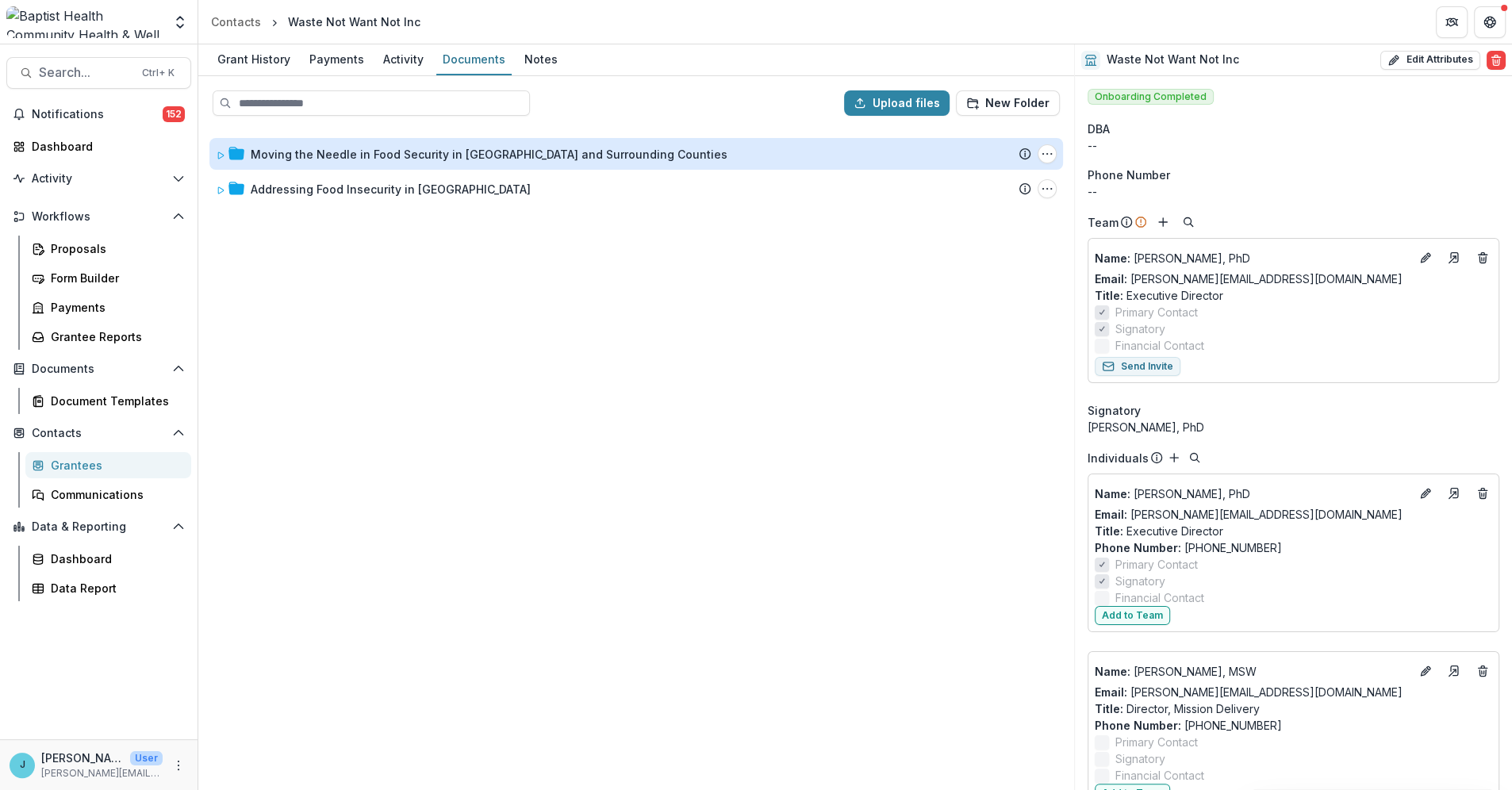
click at [62, 468] on div "Grantees" at bounding box center [114, 466] width 127 height 17
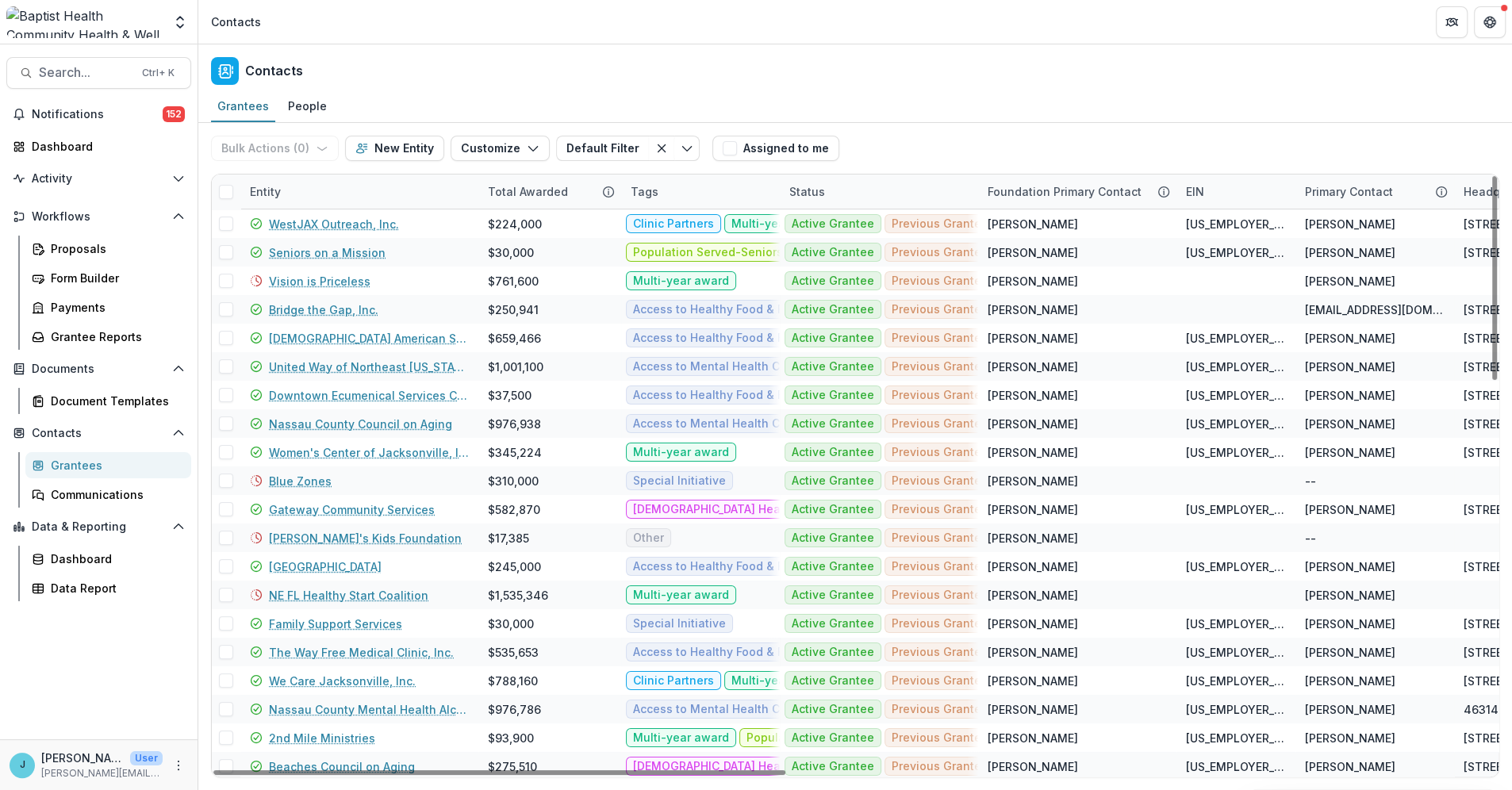
click at [275, 187] on div "Entity" at bounding box center [264, 192] width 50 height 17
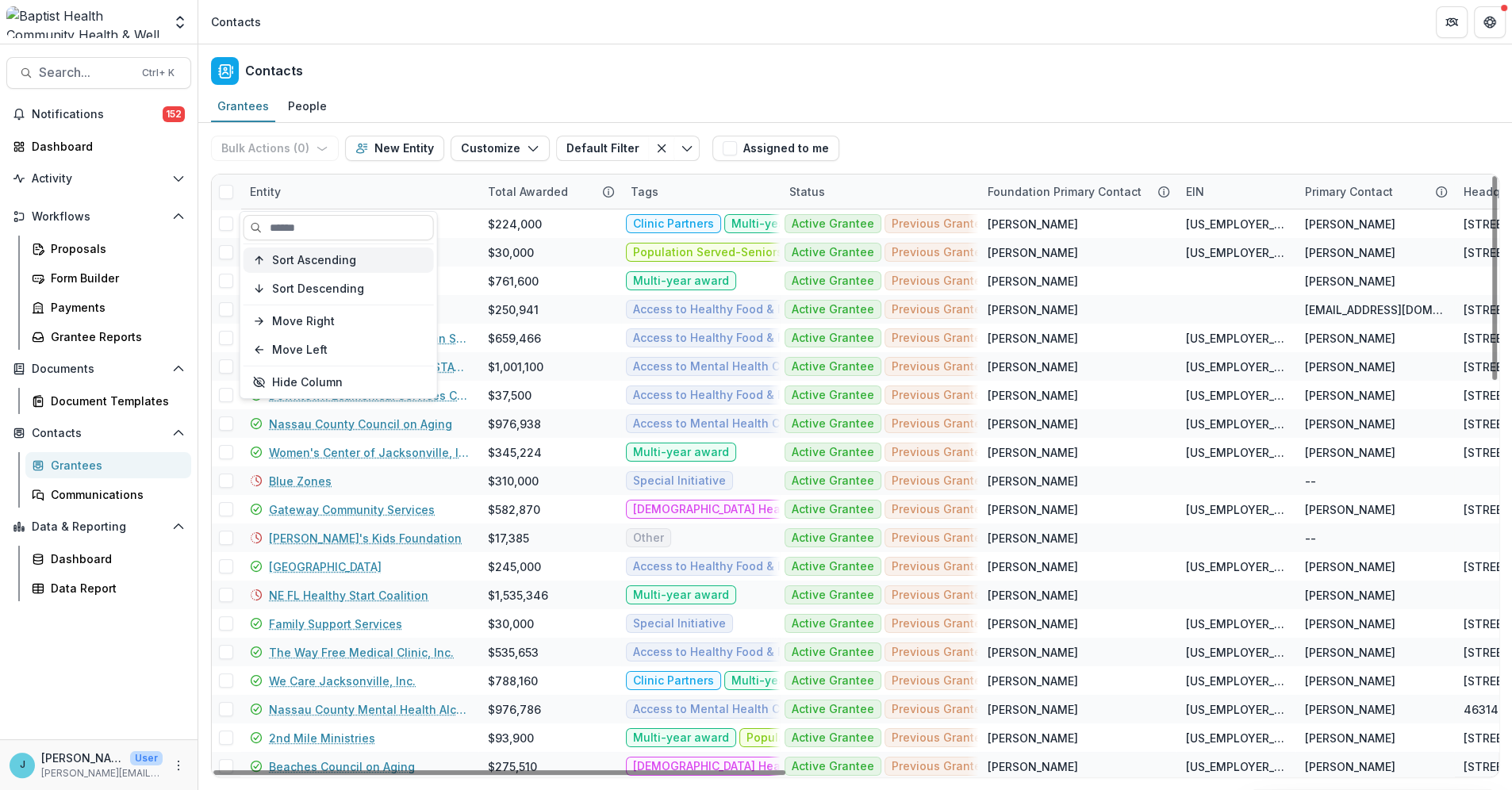
click at [323, 250] on button "Sort Ascending" at bounding box center [339, 260] width 191 height 26
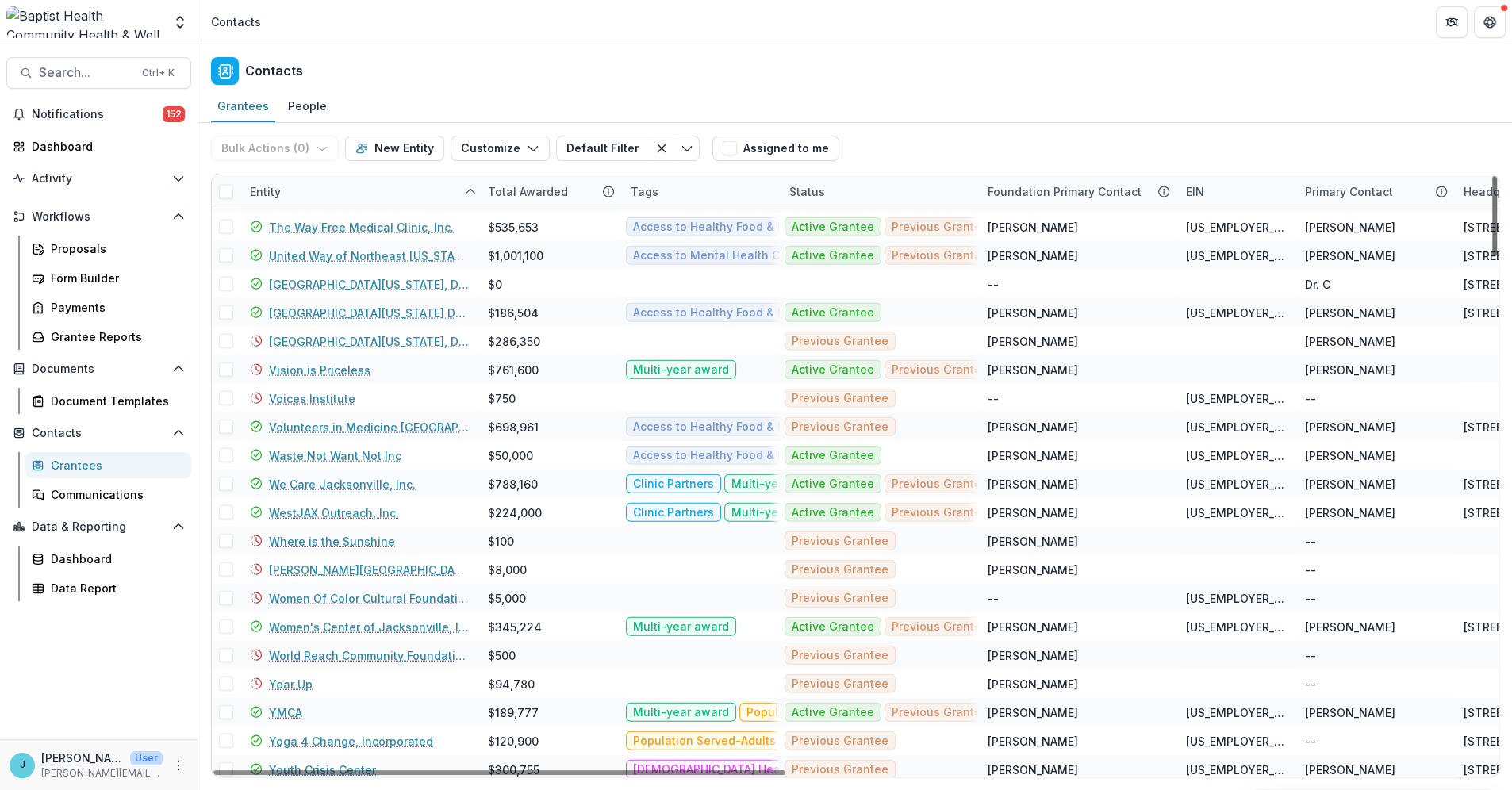
scroll to position [3832, 0]
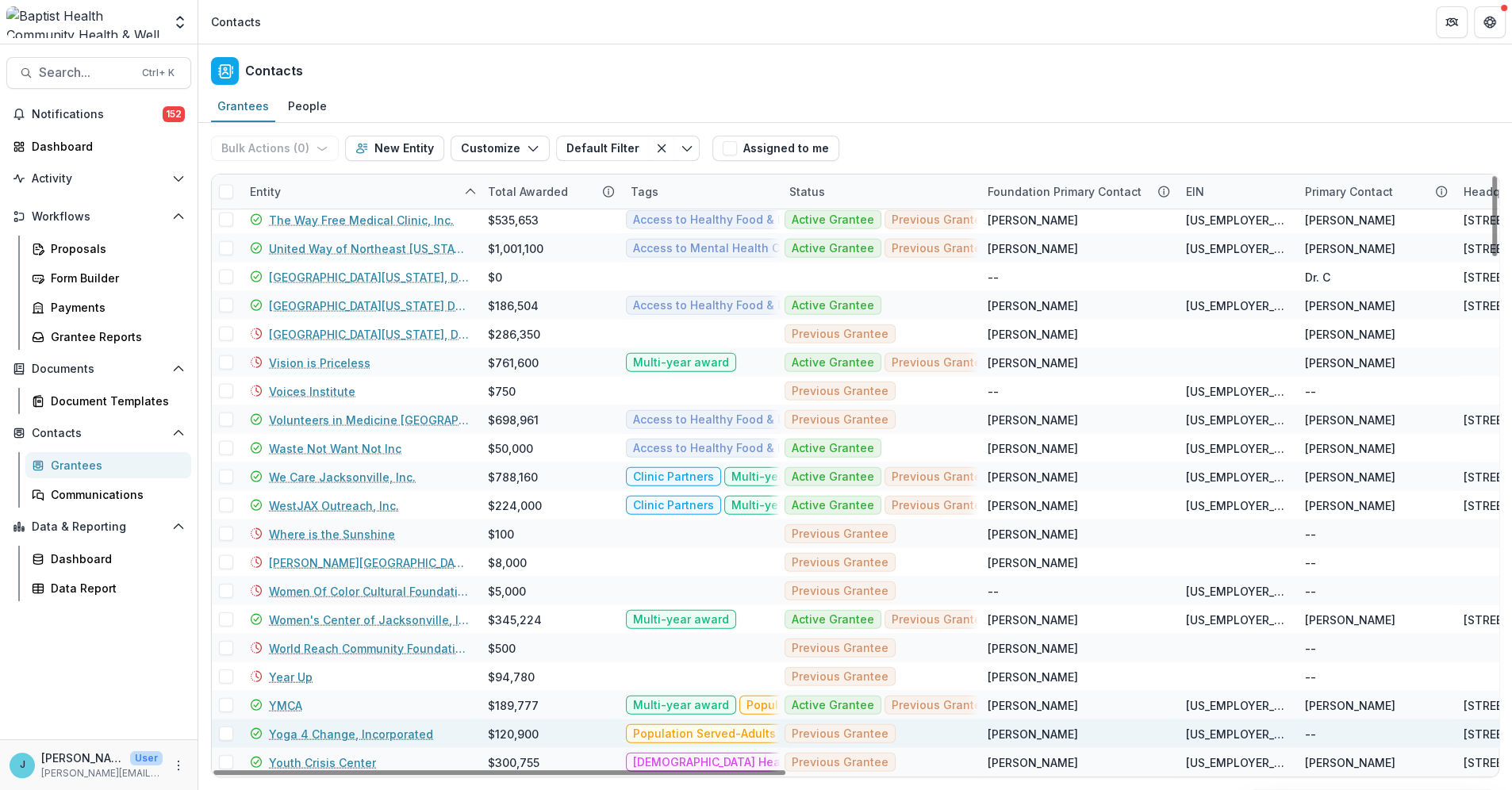
drag, startPoint x: 1493, startPoint y: 212, endPoint x: 1474, endPoint y: 739, distance: 527.3
click at [1492, 256] on div at bounding box center [1494, 215] width 5 height 80
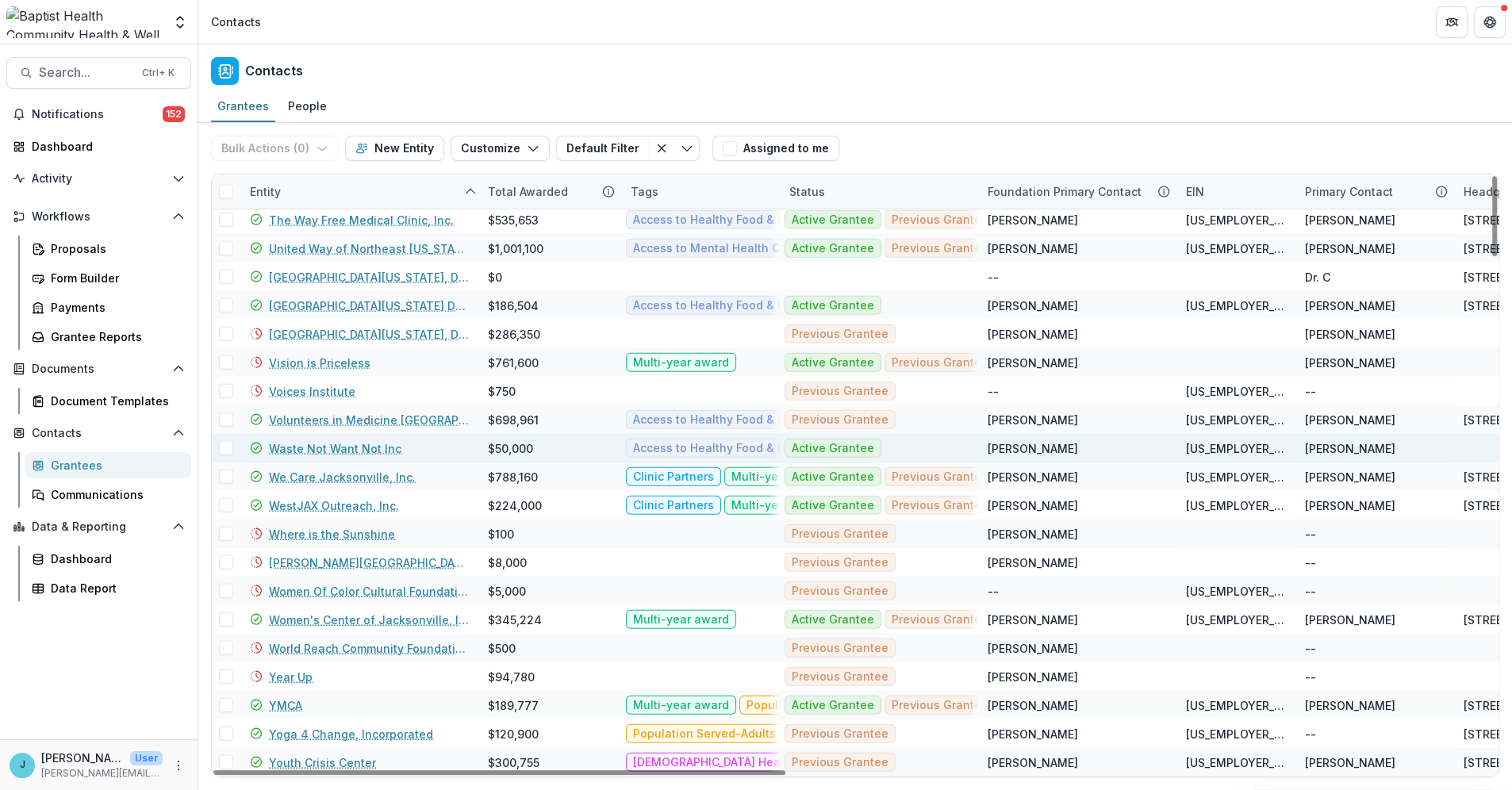
click at [327, 452] on link "Waste Not Want Not Inc" at bounding box center [335, 449] width 132 height 17
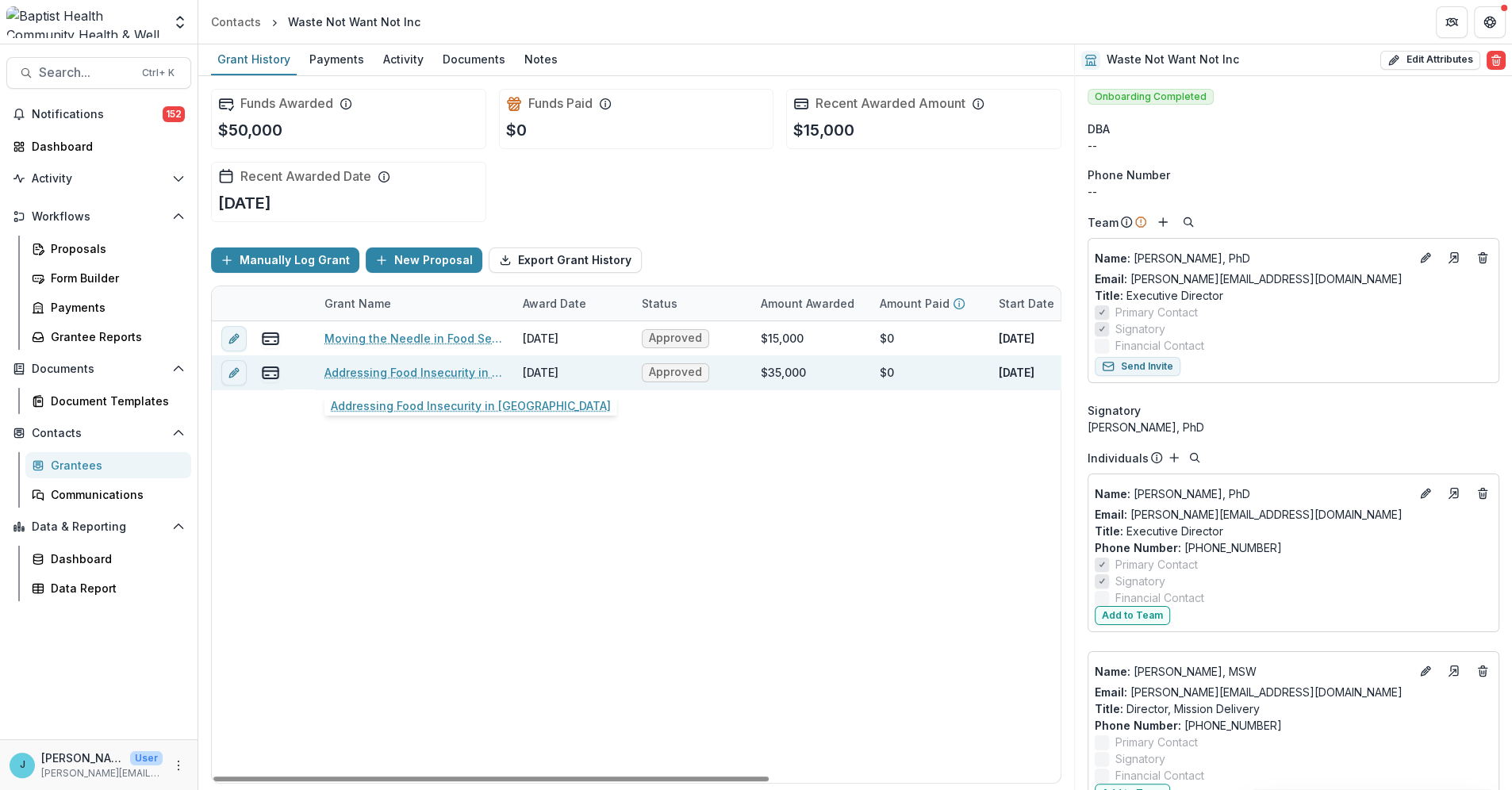
click at [360, 371] on link "Addressing Food Insecurity in [GEOGRAPHIC_DATA]" at bounding box center [414, 372] width 179 height 17
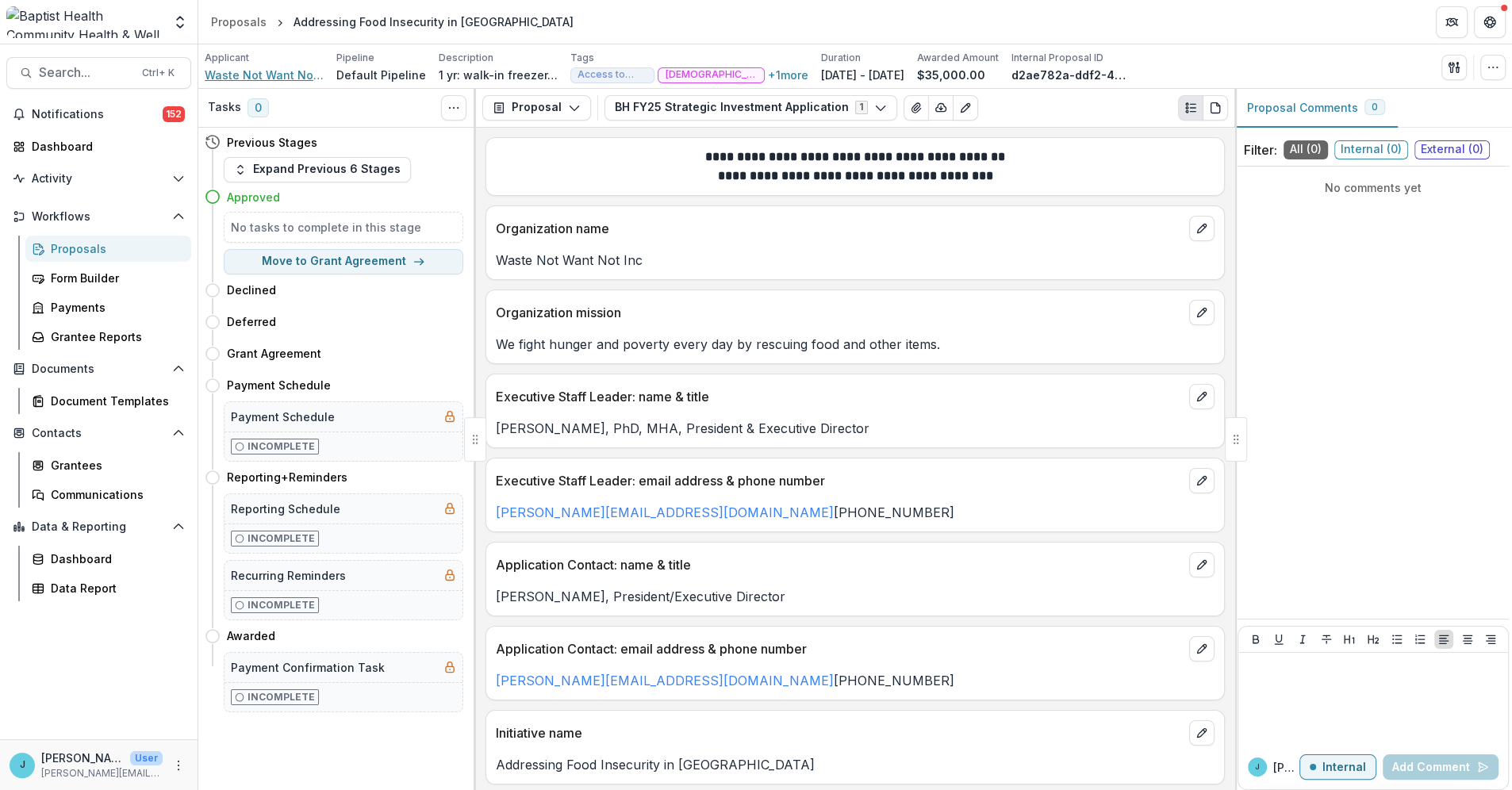
click at [258, 75] on span "Waste Not Want Not Inc" at bounding box center [264, 76] width 119 height 17
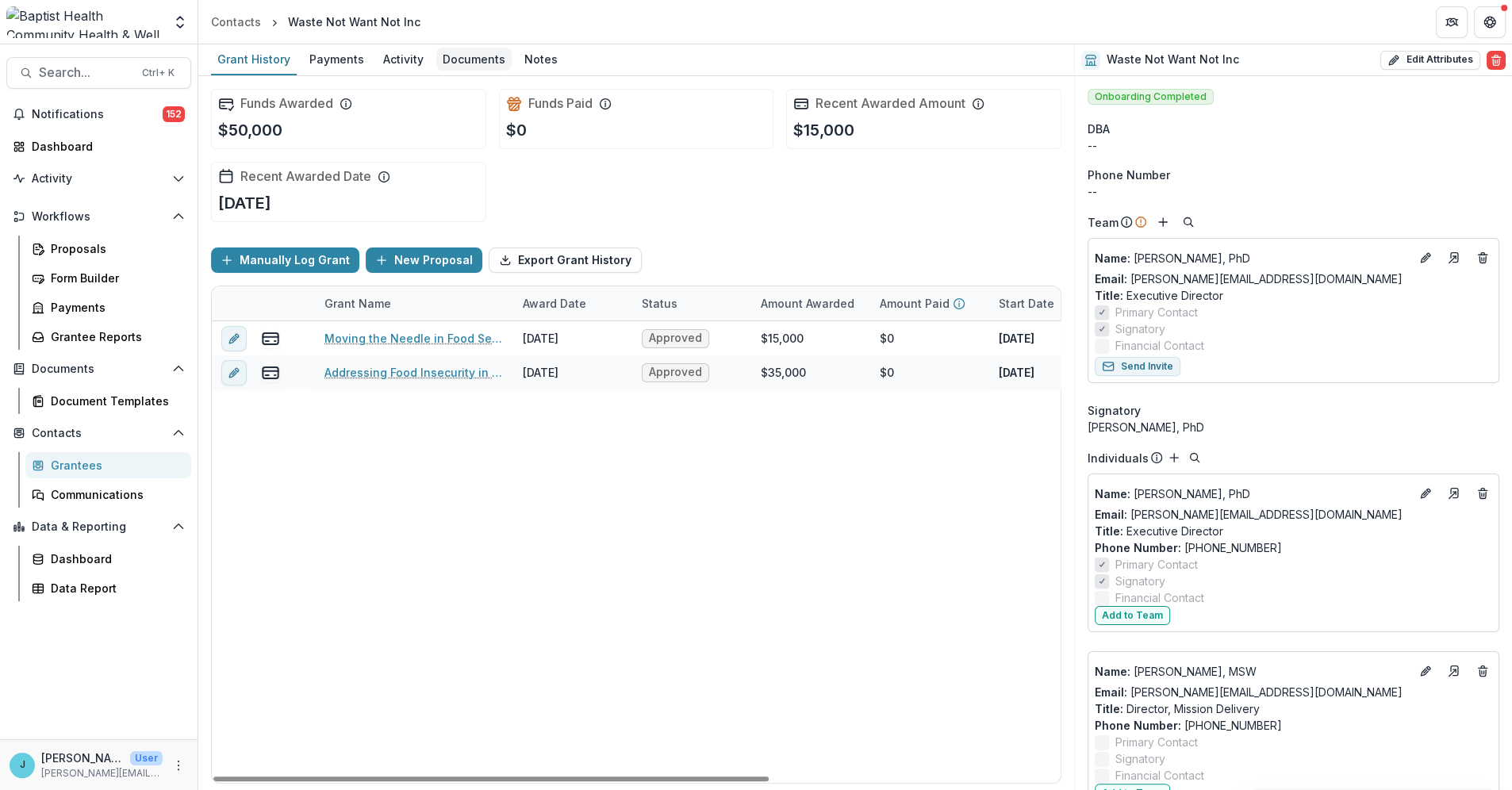
click at [454, 55] on div "Documents" at bounding box center [474, 59] width 76 height 23
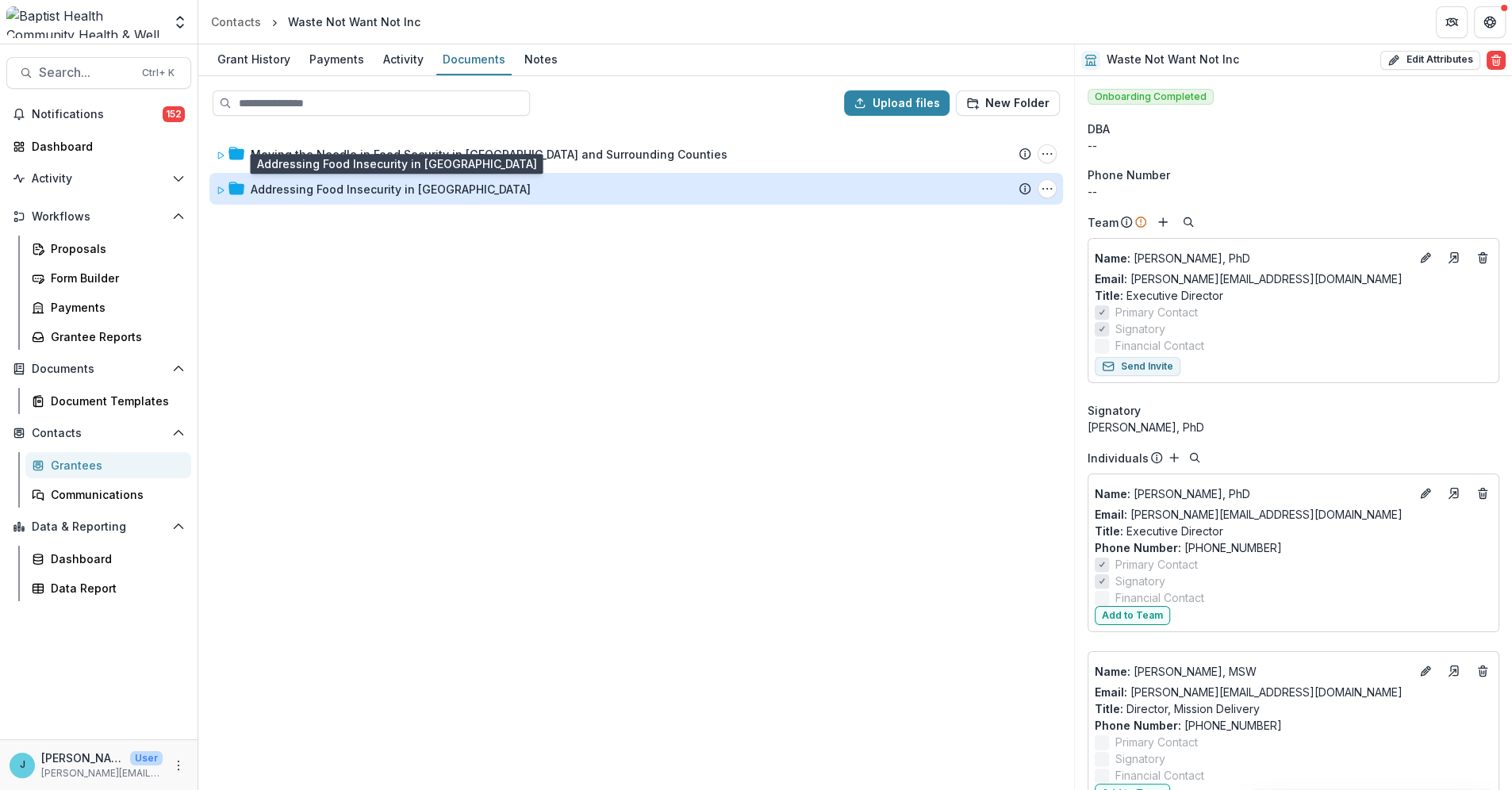
click at [373, 186] on div "Addressing Food Insecurity in [GEOGRAPHIC_DATA]" at bounding box center [390, 189] width 280 height 17
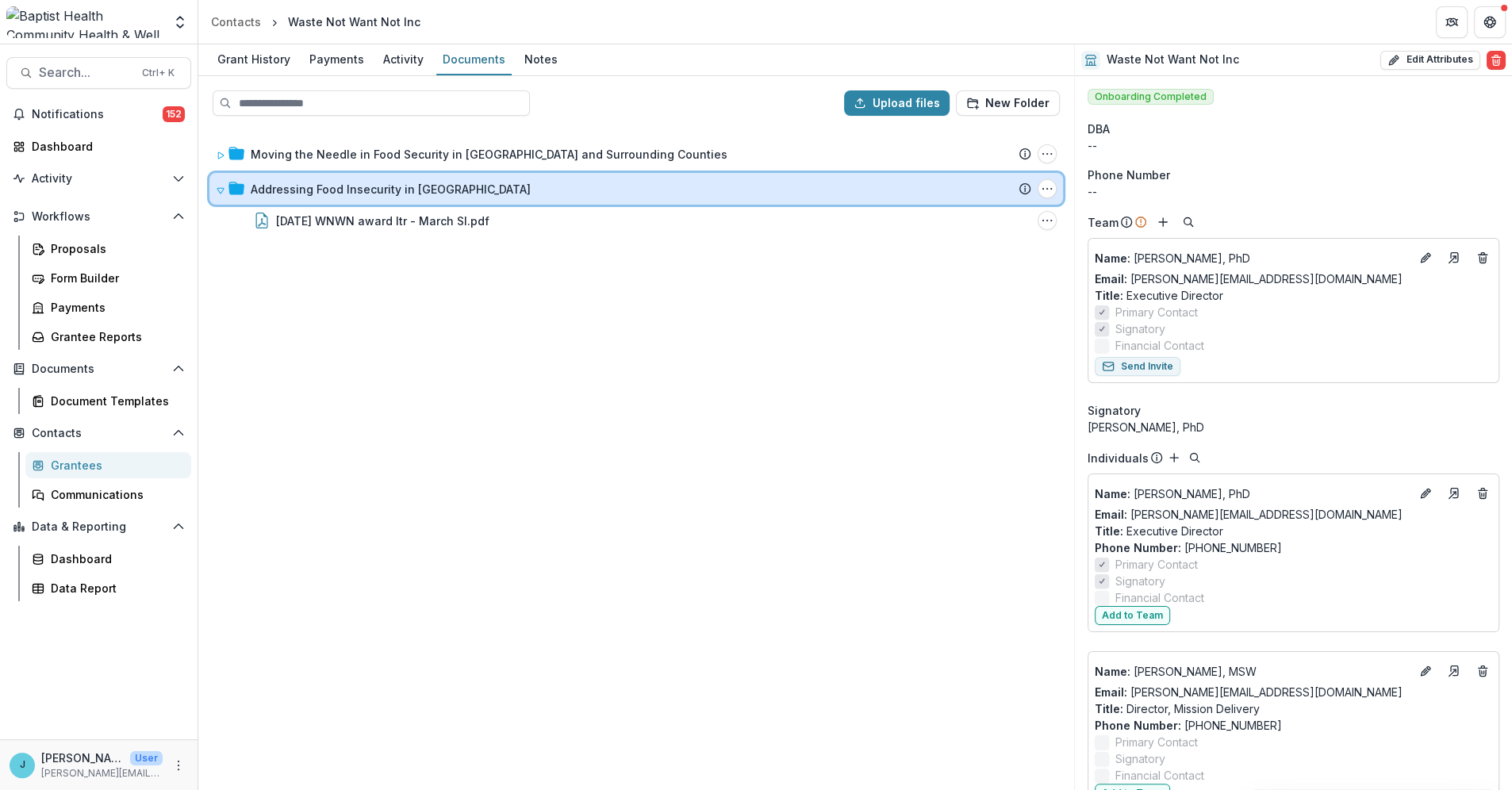
click at [264, 179] on div "Addressing Food Insecurity in [GEOGRAPHIC_DATA] Submission Temelio Proposal Att…" at bounding box center [637, 189] width 854 height 32
click at [219, 186] on icon at bounding box center [220, 191] width 9 height 9
click at [218, 190] on icon at bounding box center [220, 191] width 9 height 9
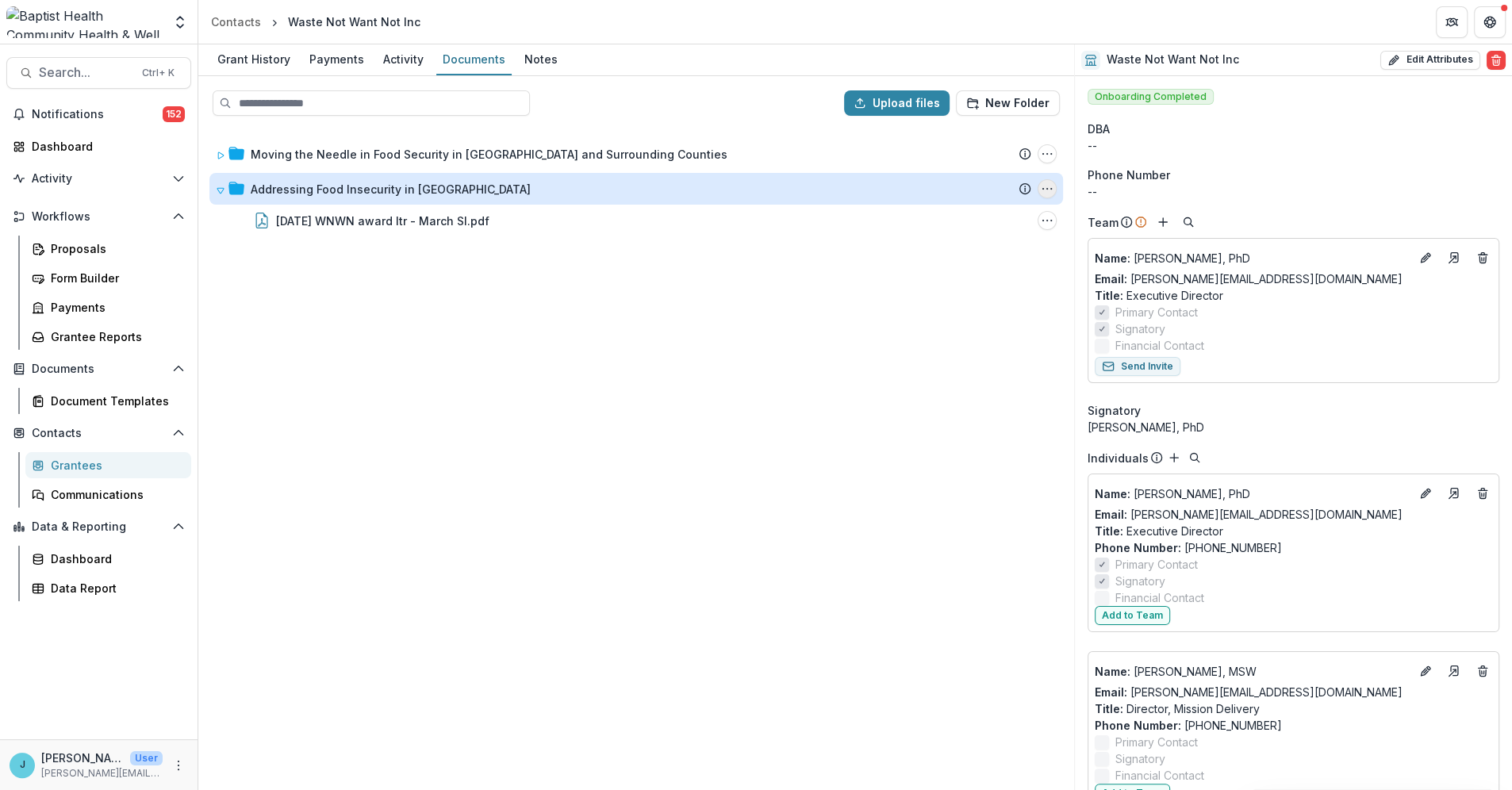
click at [1045, 189] on icon "Addressing Food Insecurity in Clay County Options" at bounding box center [1046, 188] width 12 height 12
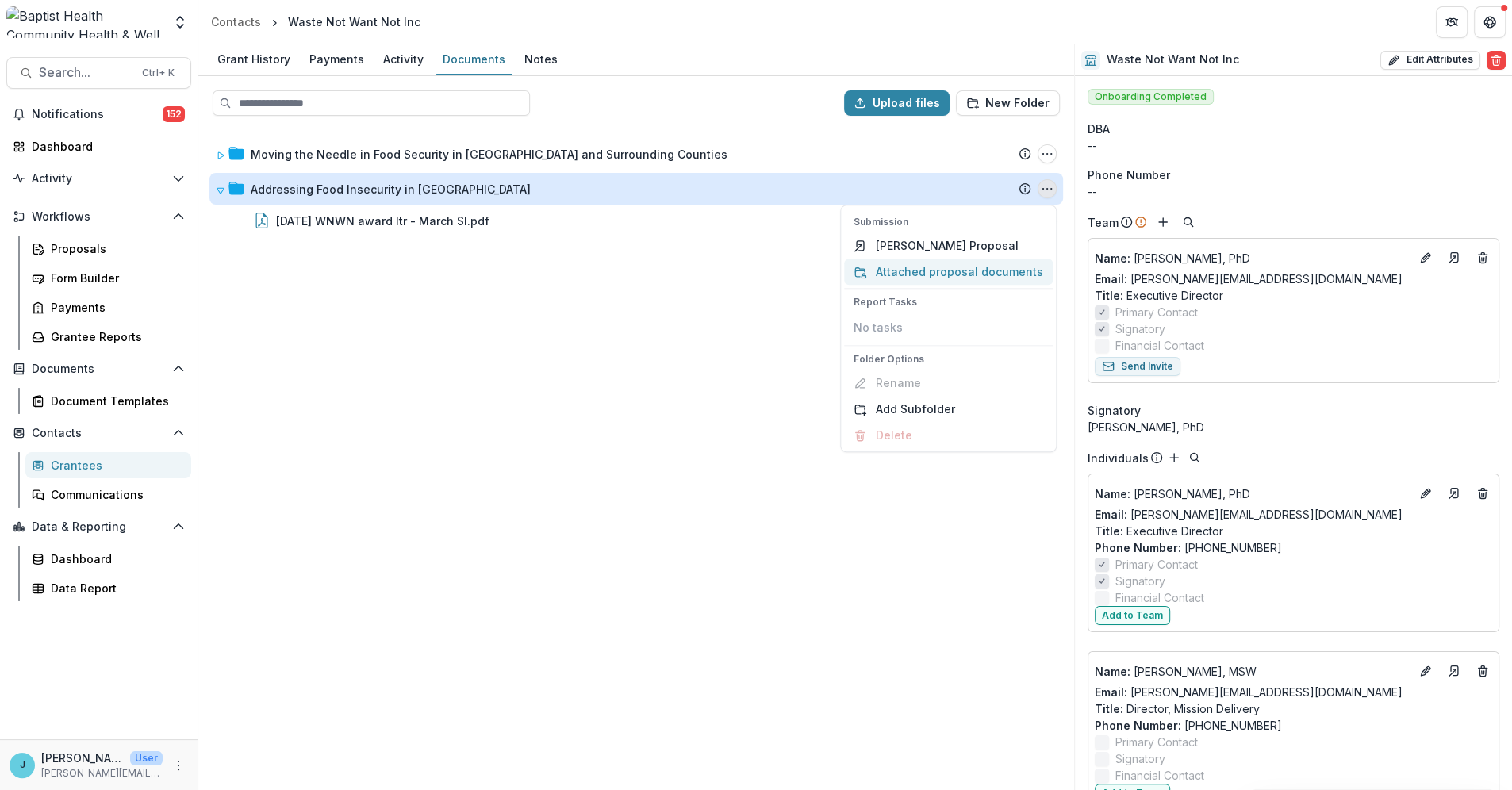
click at [1017, 270] on button "Attached proposal documents" at bounding box center [948, 272] width 209 height 26
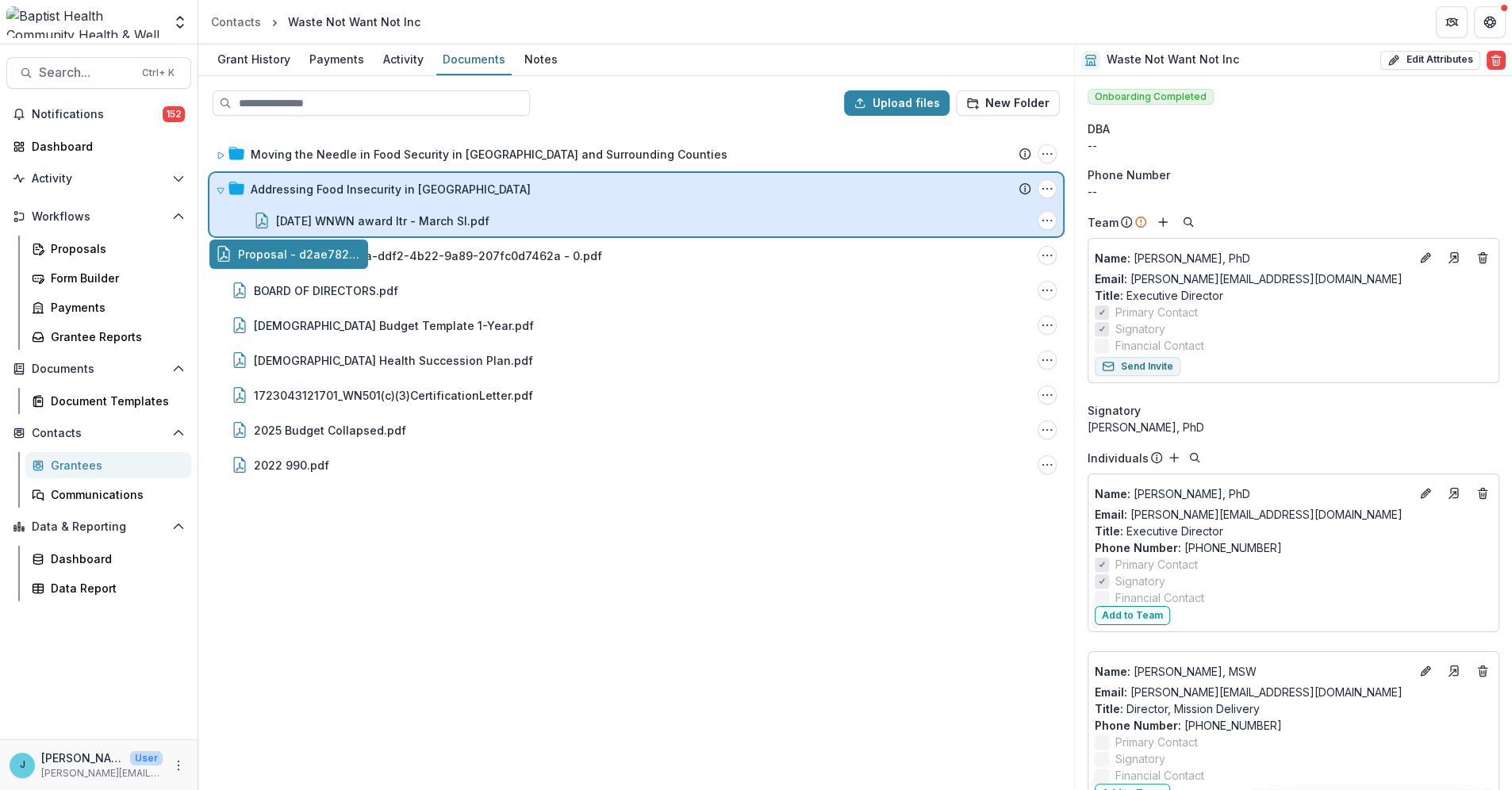
drag, startPoint x: 280, startPoint y: 250, endPoint x: 338, endPoint y: 196, distance: 79.2
click at [338, 196] on div "Upload files New Folder Moving the Needle in Food Security in [GEOGRAPHIC_DATA]…" at bounding box center [636, 434] width 875 height 714
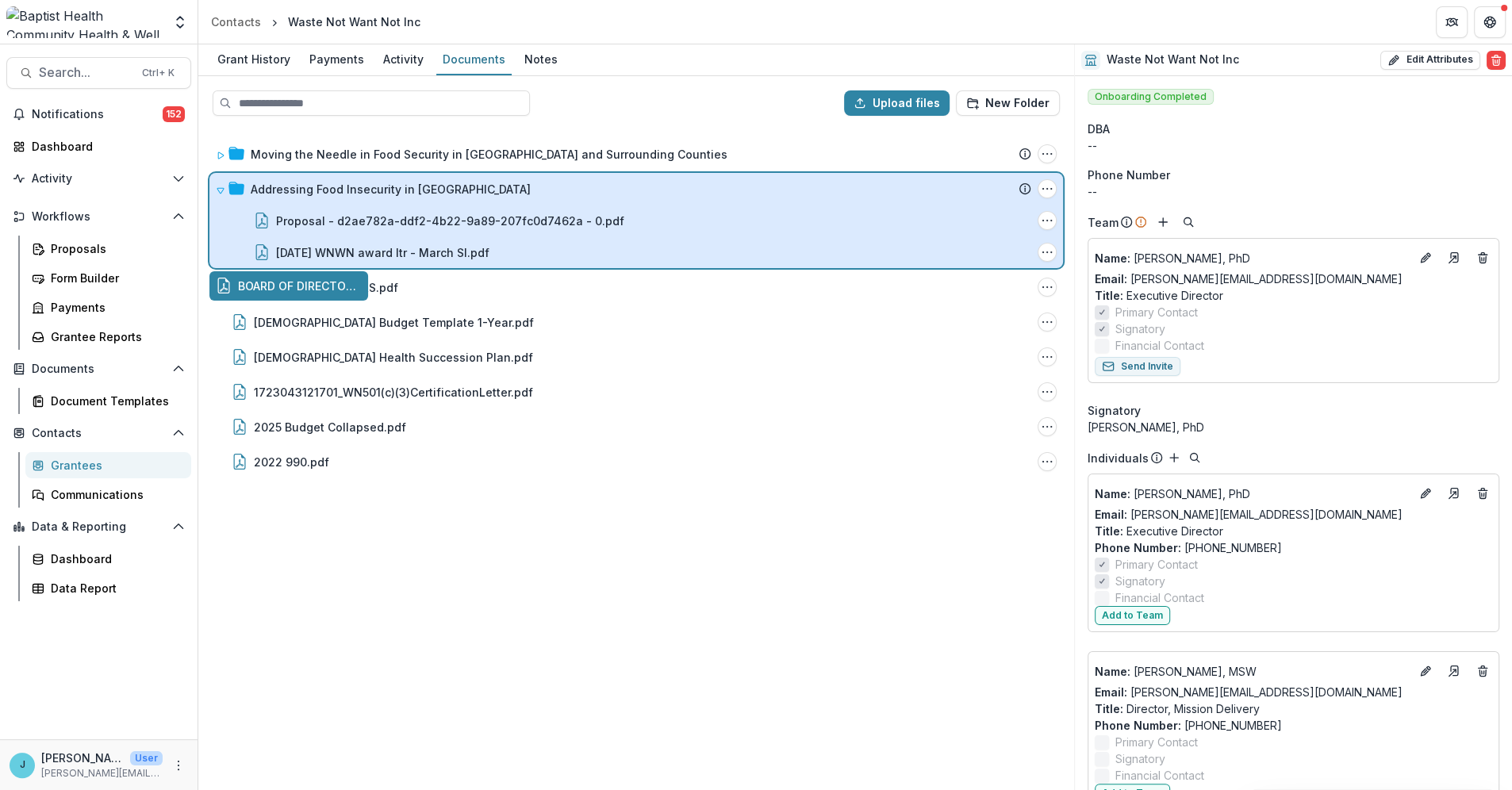
drag, startPoint x: 275, startPoint y: 281, endPoint x: 387, endPoint y: 200, distance: 138.2
click at [387, 200] on div "Upload files New Folder Moving the Needle in Food Security in [GEOGRAPHIC_DATA]…" at bounding box center [636, 434] width 875 height 714
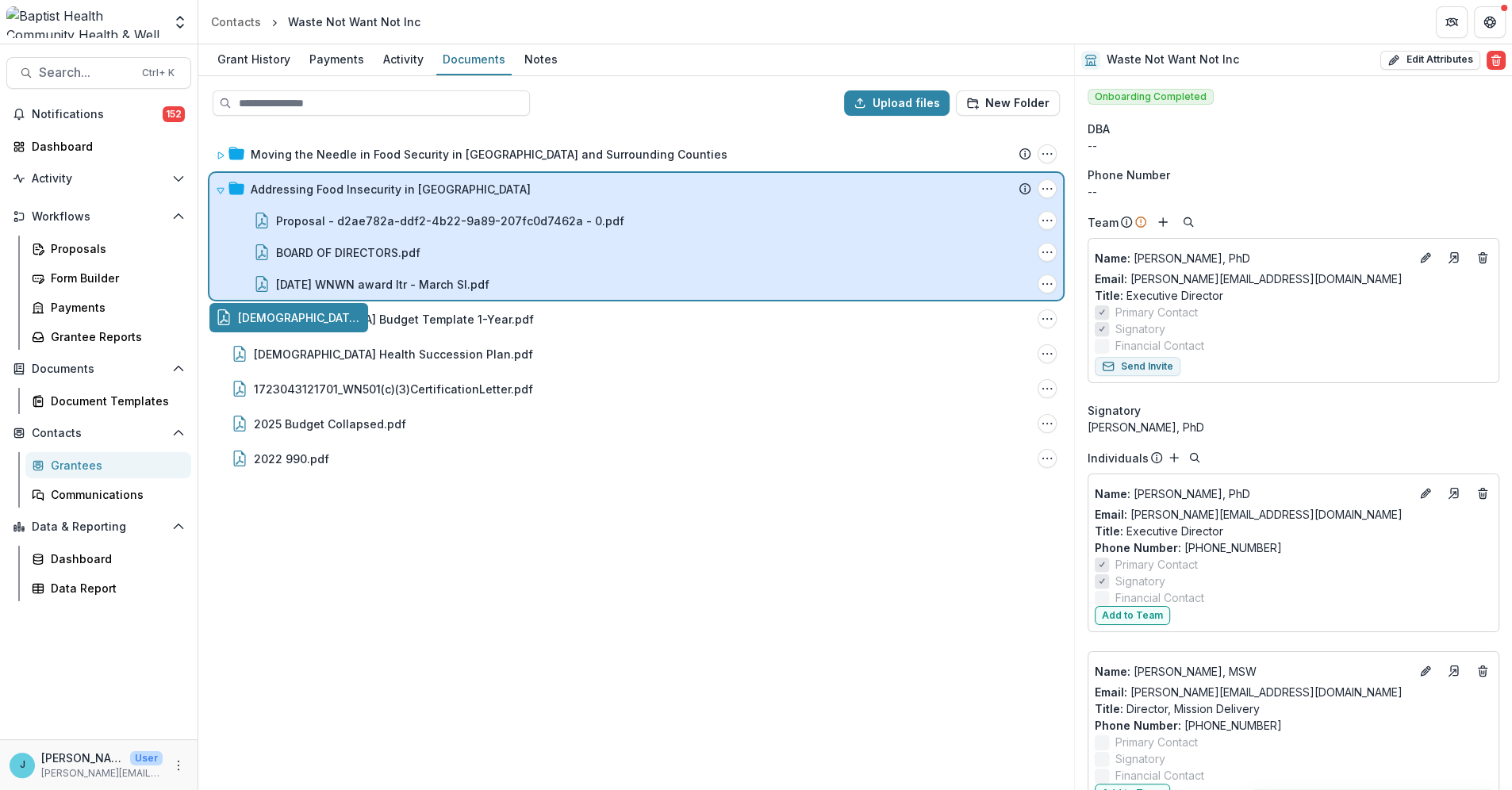
drag, startPoint x: 290, startPoint y: 320, endPoint x: 403, endPoint y: 229, distance: 145.1
click at [403, 229] on div "Upload files New Folder Moving the Needle in Food Security in [GEOGRAPHIC_DATA]…" at bounding box center [636, 434] width 875 height 714
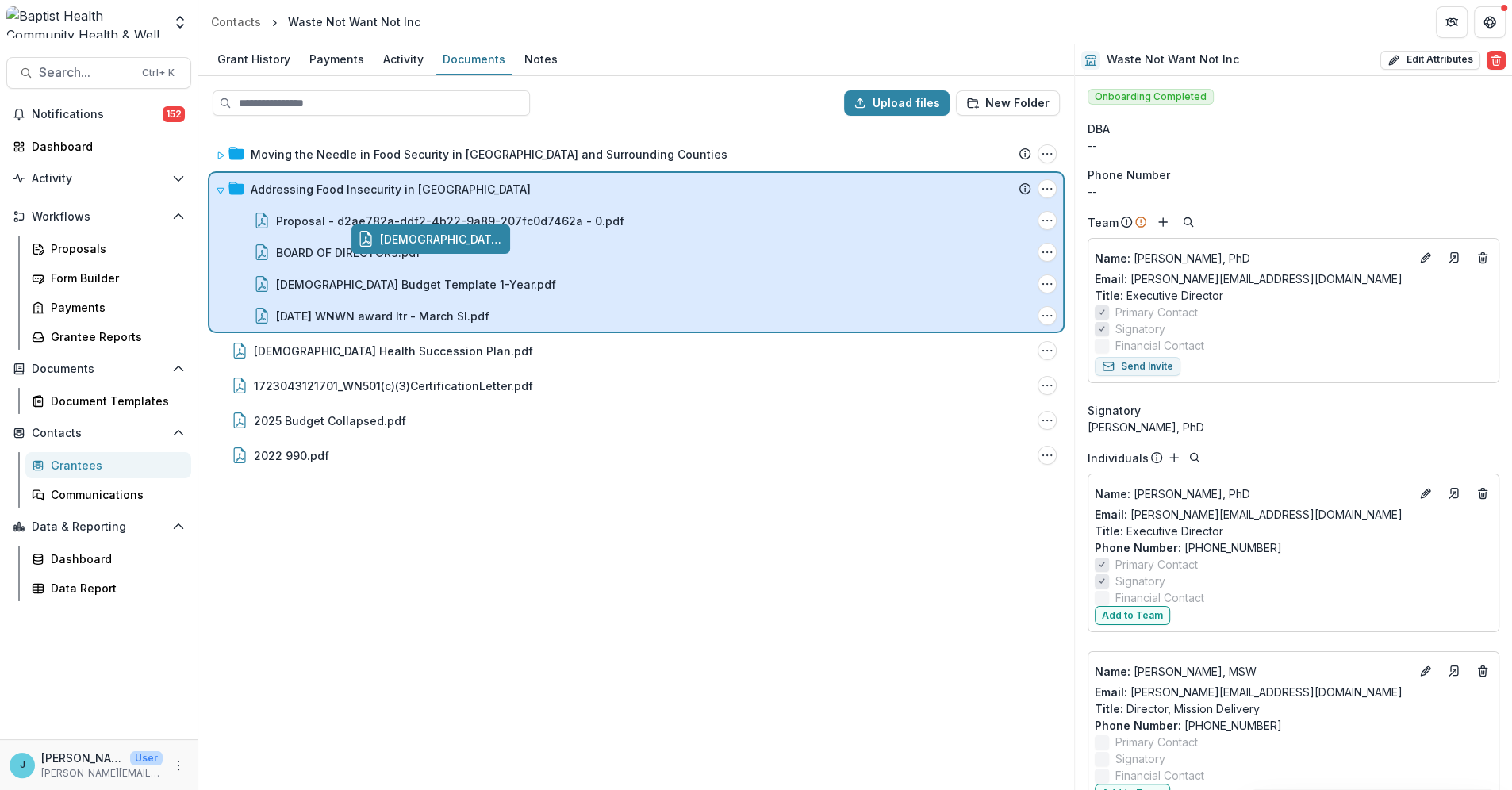
drag, startPoint x: 310, startPoint y: 356, endPoint x: 451, endPoint y: 246, distance: 178.8
click at [451, 246] on div "Upload files New Folder Moving the Needle in Food Security in [GEOGRAPHIC_DATA]…" at bounding box center [636, 434] width 875 height 714
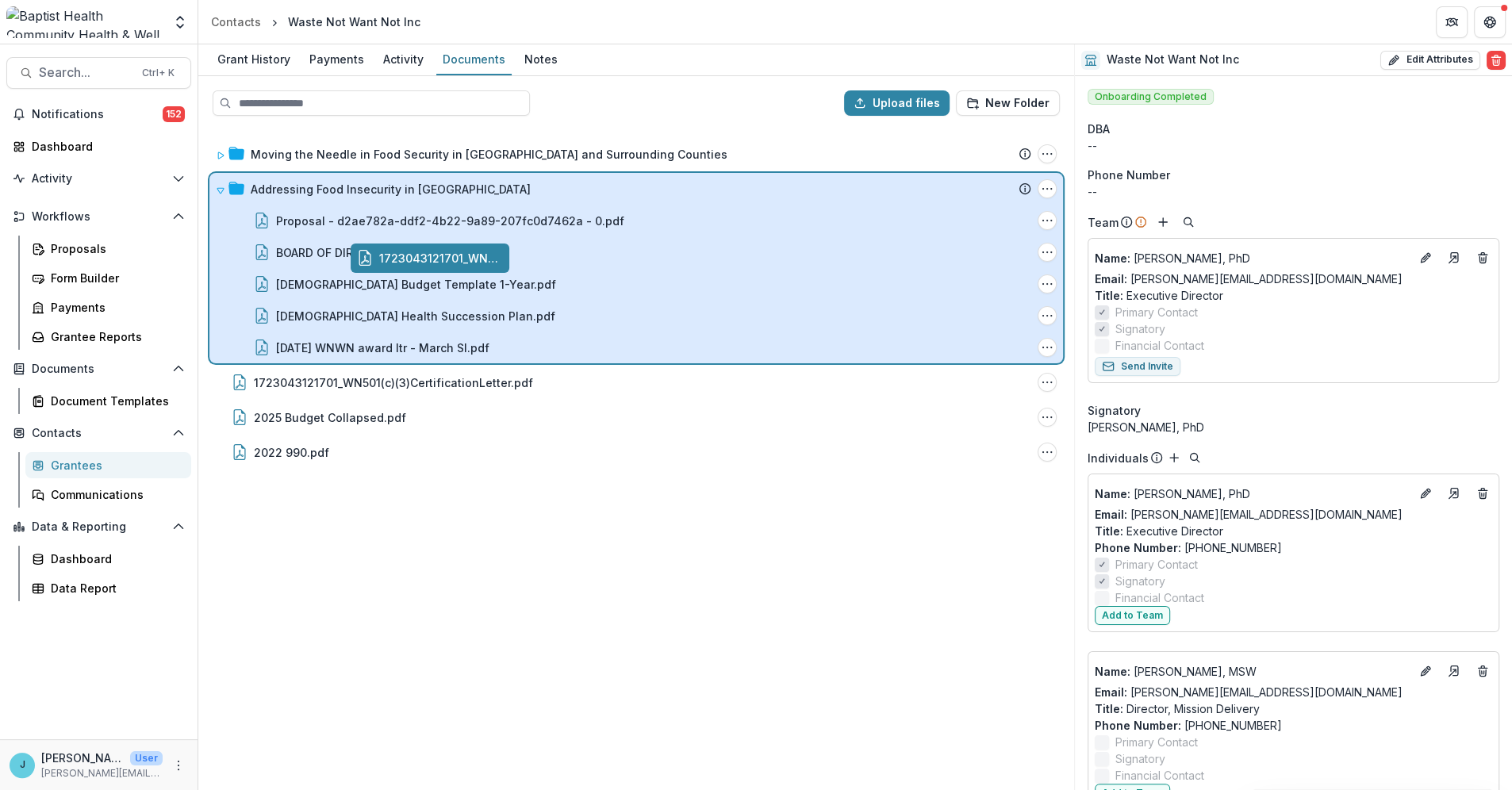
drag, startPoint x: 341, startPoint y: 389, endPoint x: 483, endPoint y: 267, distance: 187.2
click at [483, 267] on div "Upload files New Folder Moving the Needle in Food Security in [GEOGRAPHIC_DATA]…" at bounding box center [636, 434] width 875 height 714
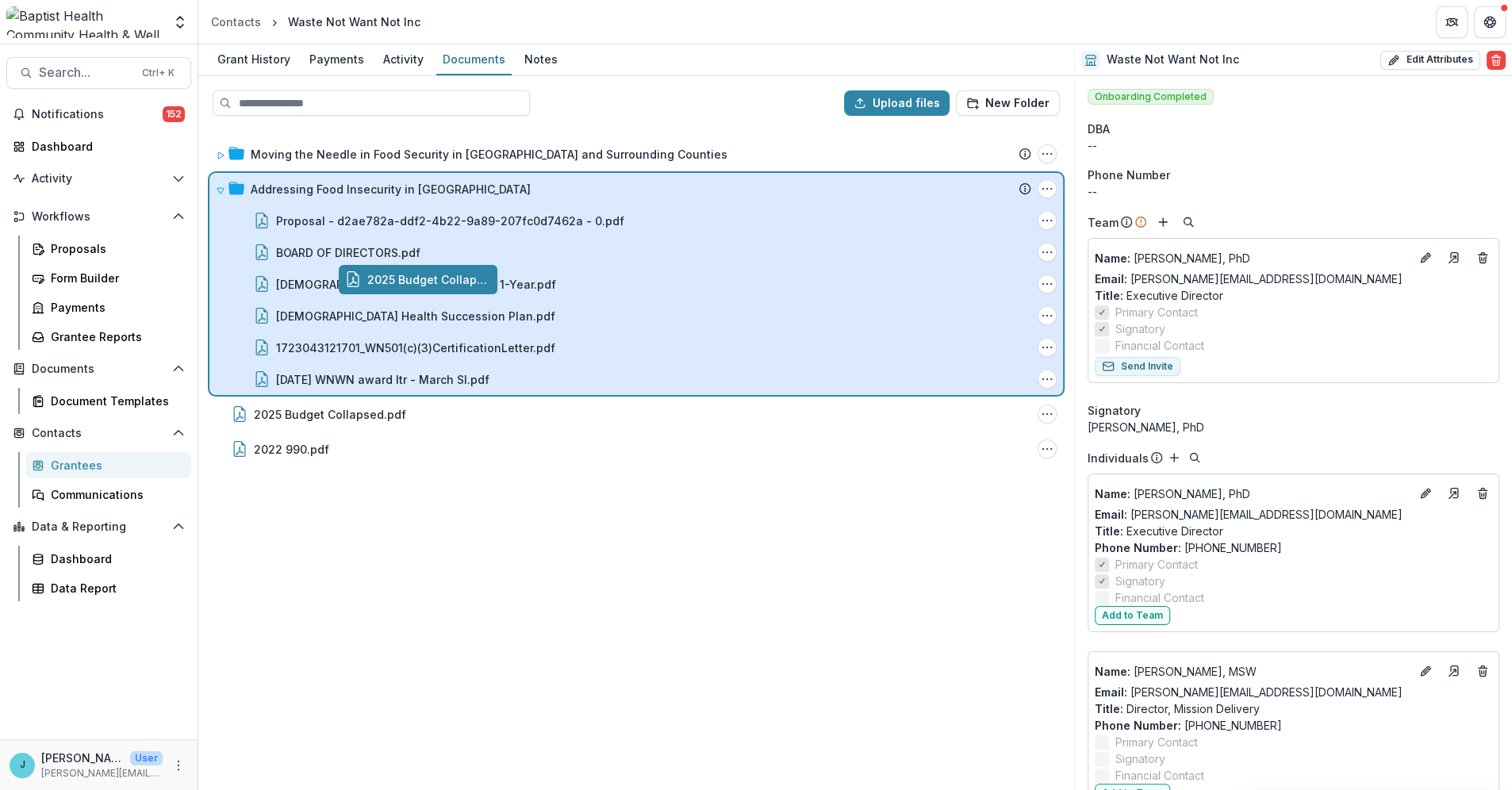
drag, startPoint x: 339, startPoint y: 409, endPoint x: 467, endPoint y: 277, distance: 183.9
click at [467, 277] on div "Upload files New Folder Moving the Needle in Food Security in [GEOGRAPHIC_DATA]…" at bounding box center [636, 434] width 875 height 714
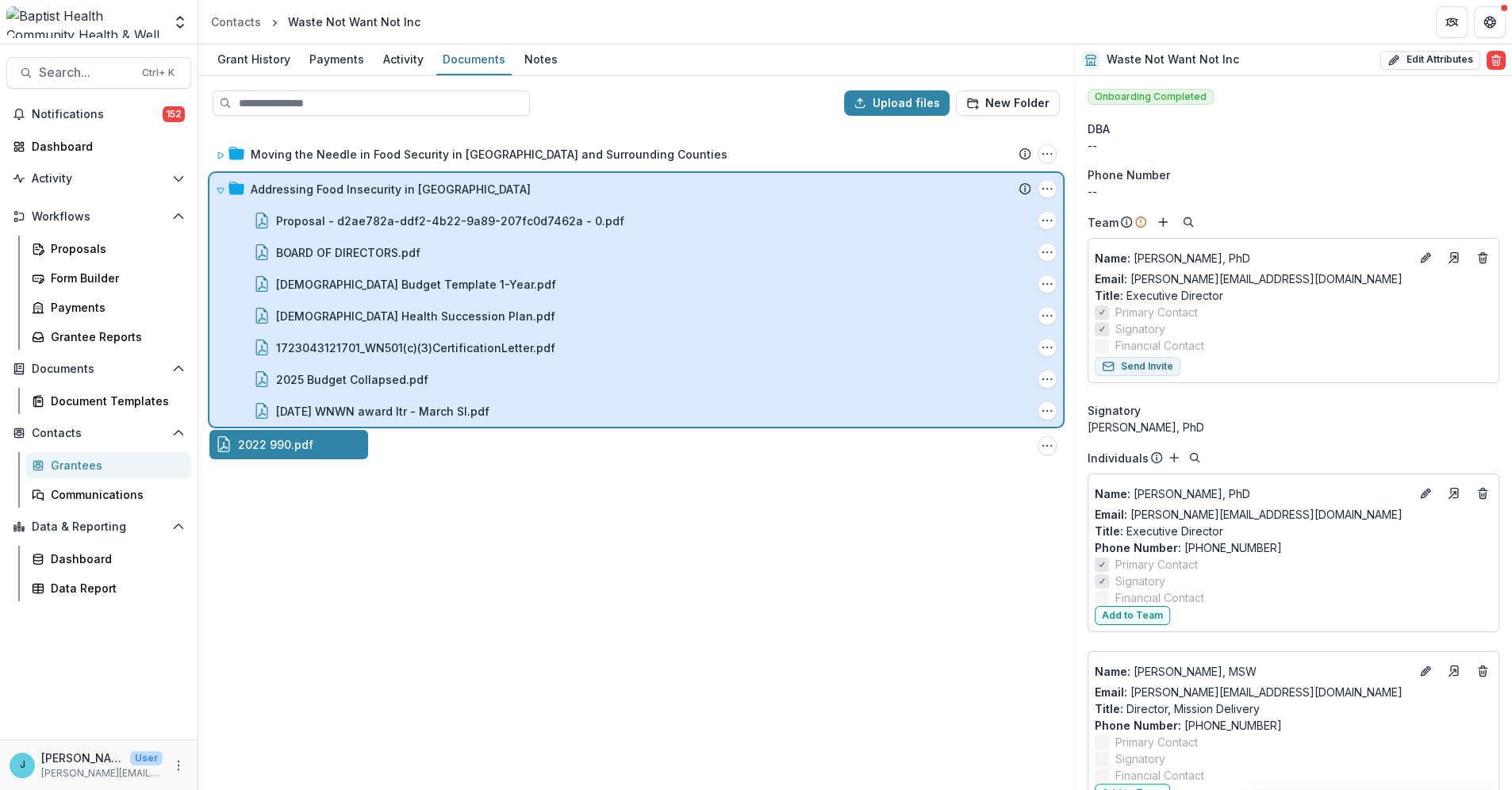
drag, startPoint x: 294, startPoint y: 451, endPoint x: 467, endPoint y: 297, distance: 231.6
click at [467, 297] on div "Upload files New Folder Moving the Needle in Food Security in [GEOGRAPHIC_DATA]…" at bounding box center [636, 434] width 875 height 714
